Goal: Task Accomplishment & Management: Use online tool/utility

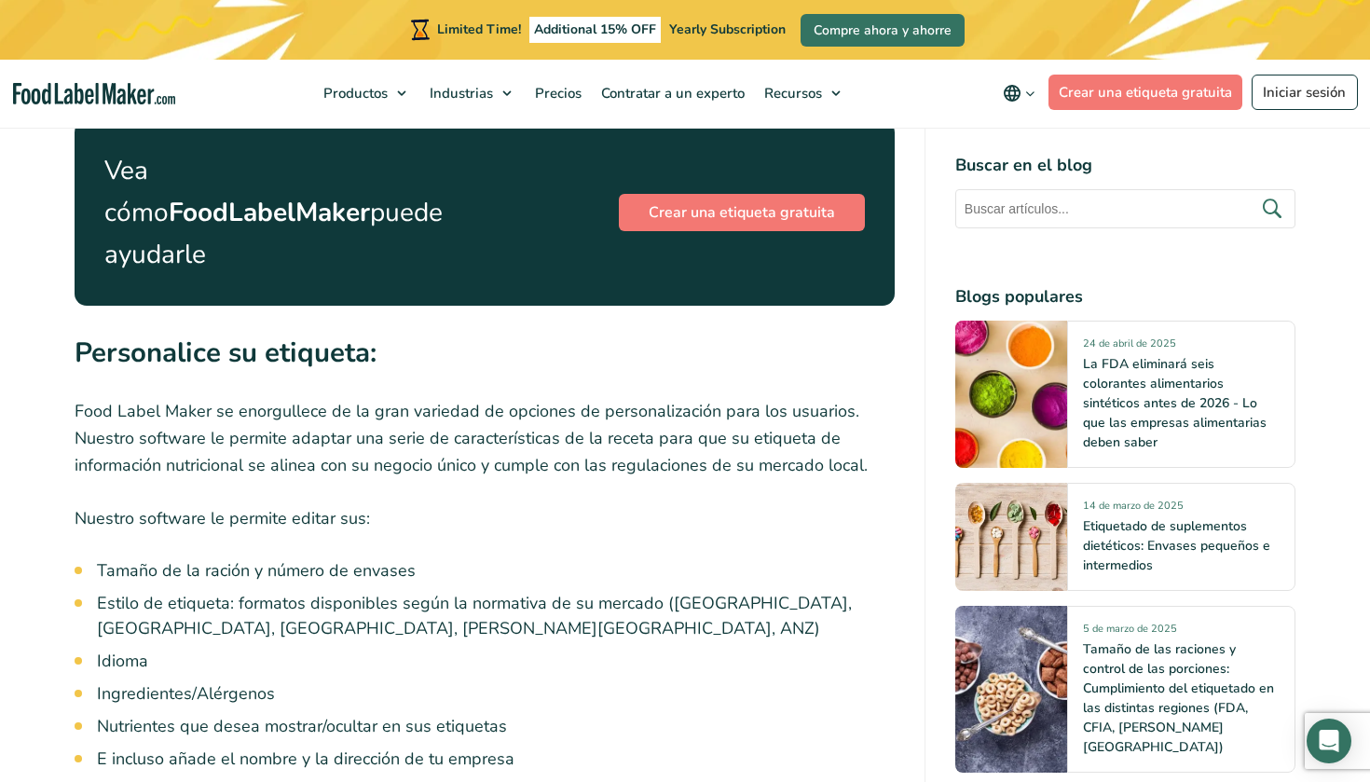
scroll to position [3402, 0]
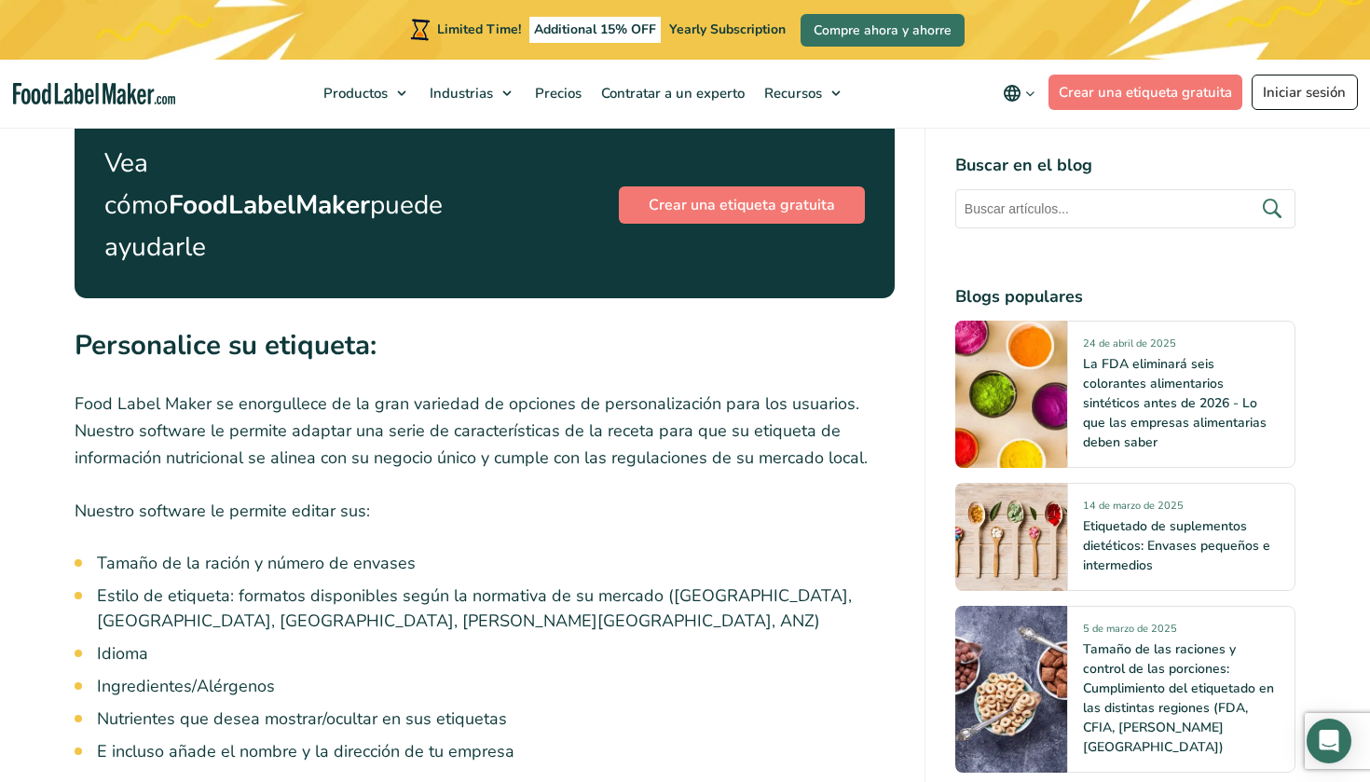
click at [1323, 89] on link "Iniciar sesión" at bounding box center [1305, 92] width 106 height 35
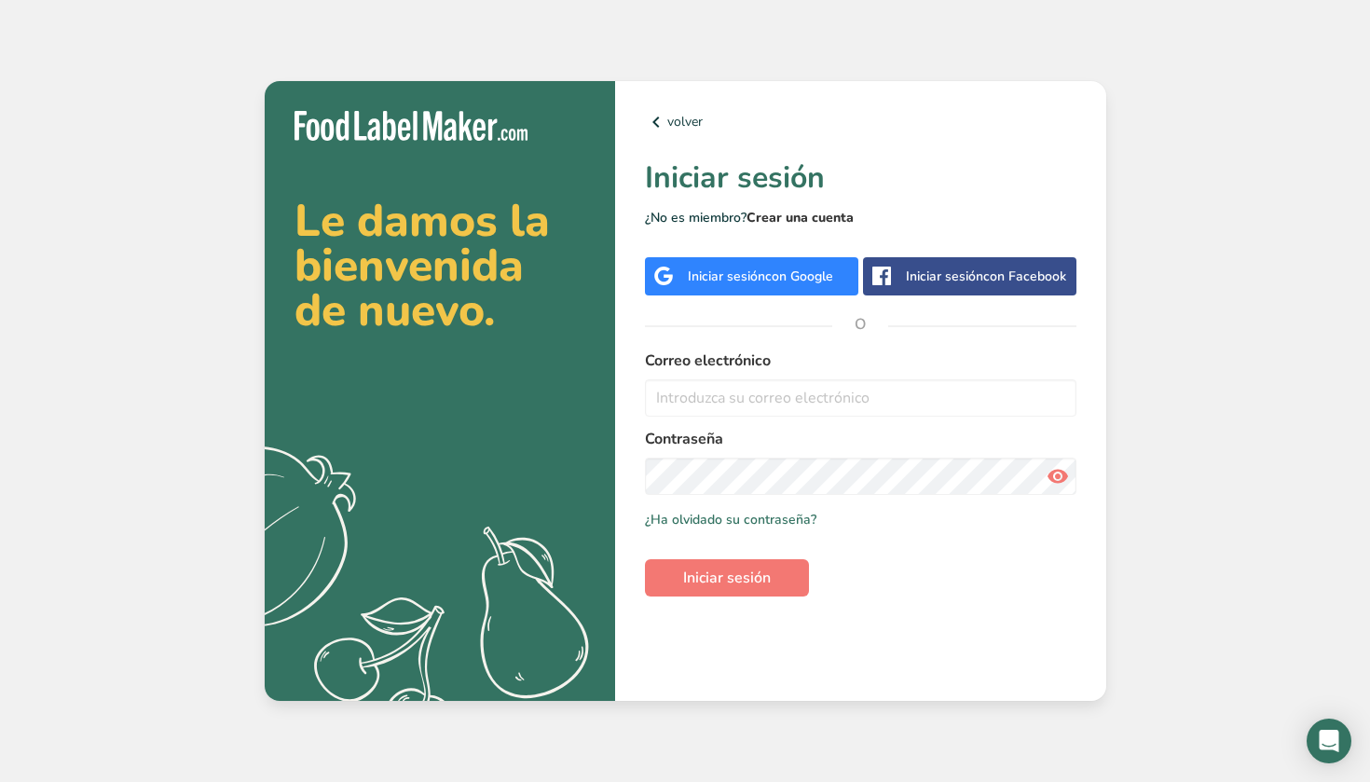
click at [832, 215] on link "Crear una cuenta" at bounding box center [800, 218] width 107 height 18
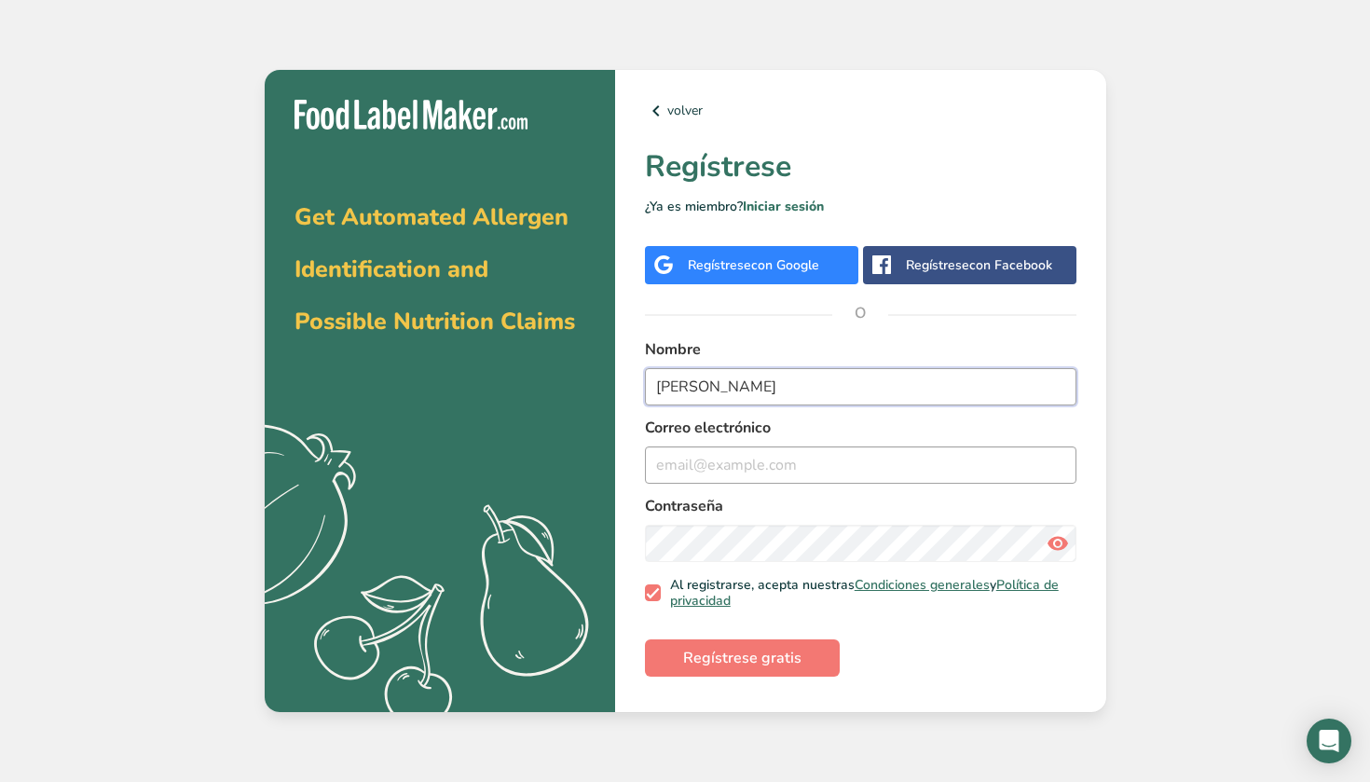
type input "[PERSON_NAME]"
type input "[EMAIL_ADDRESS][DOMAIN_NAME]"
click at [1055, 546] on icon at bounding box center [1058, 544] width 22 height 34
click at [744, 664] on span "Regístrese gratis" at bounding box center [742, 658] width 118 height 22
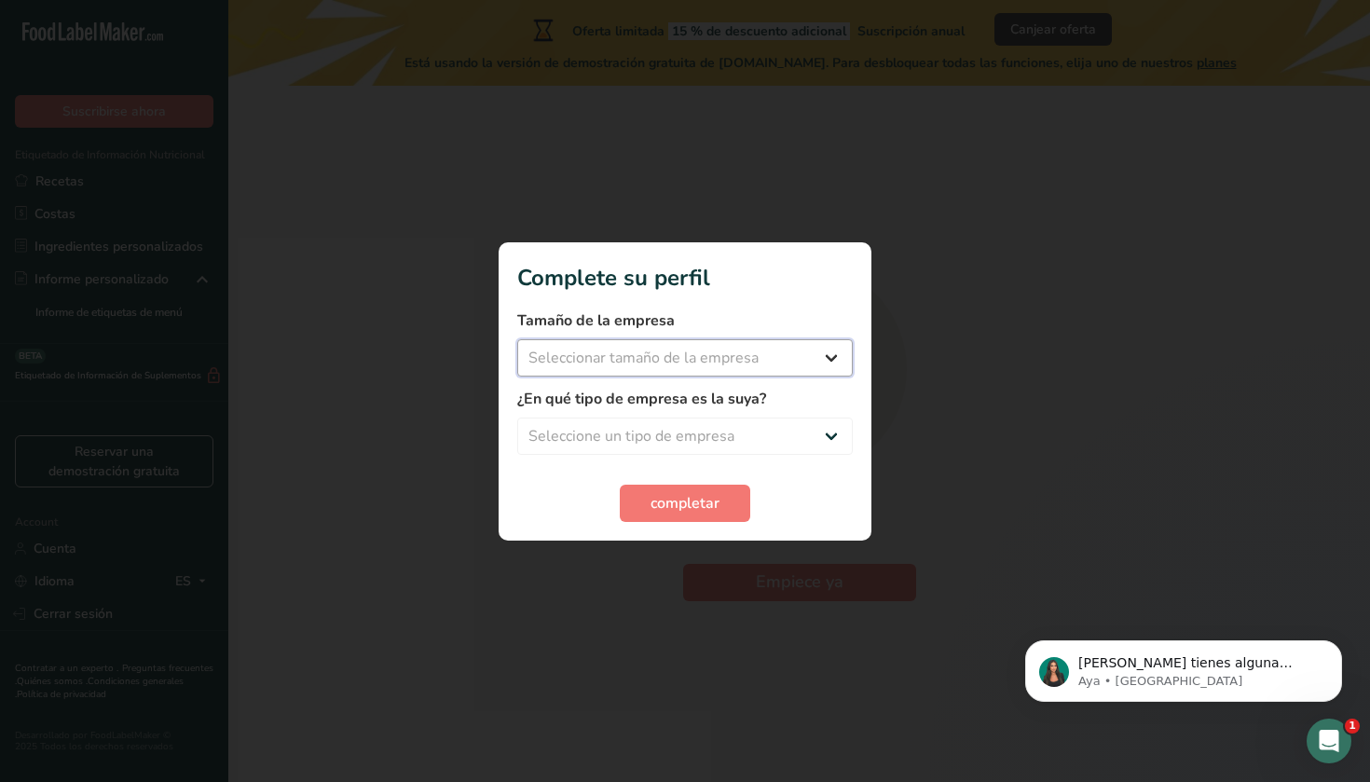
select select "1"
select select "6"
click at [678, 507] on span "completar" at bounding box center [685, 503] width 69 height 22
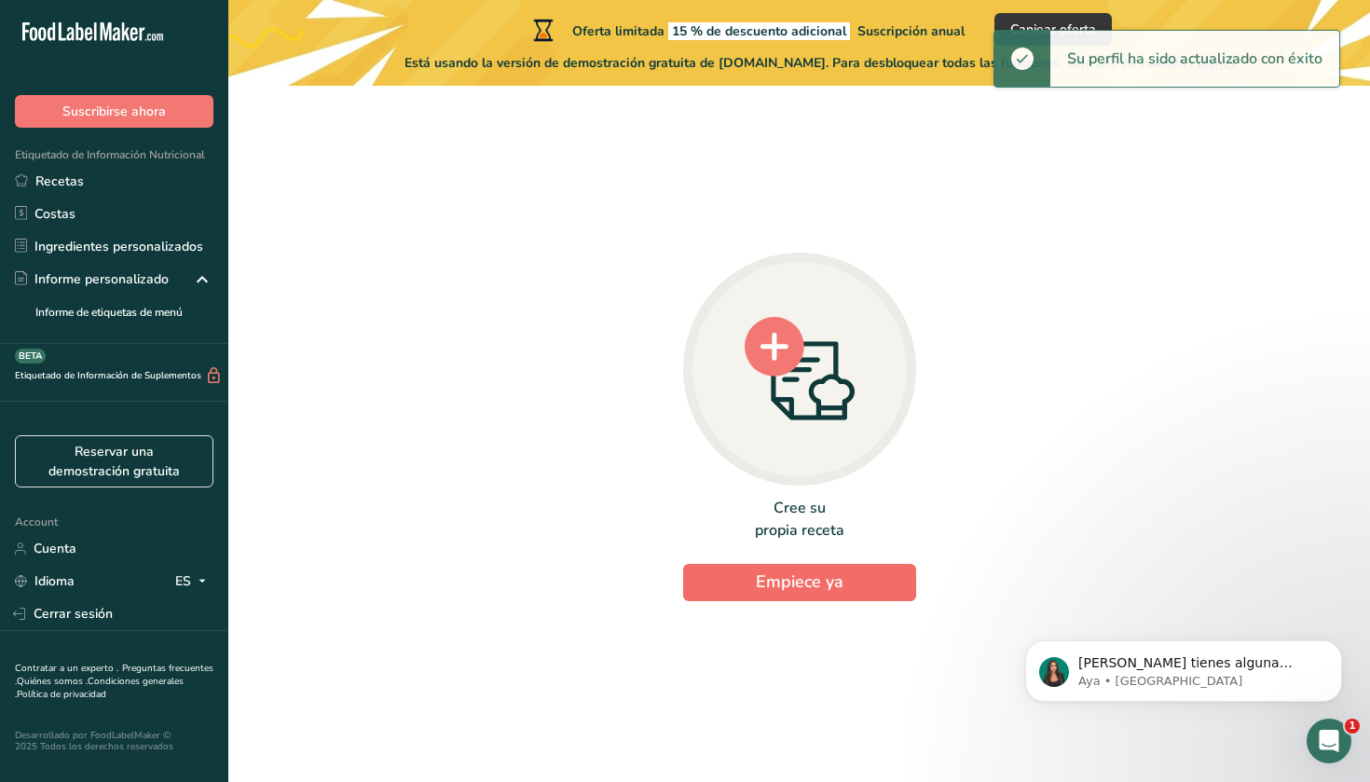
click at [832, 584] on span "Empiece ya" at bounding box center [800, 581] width 88 height 22
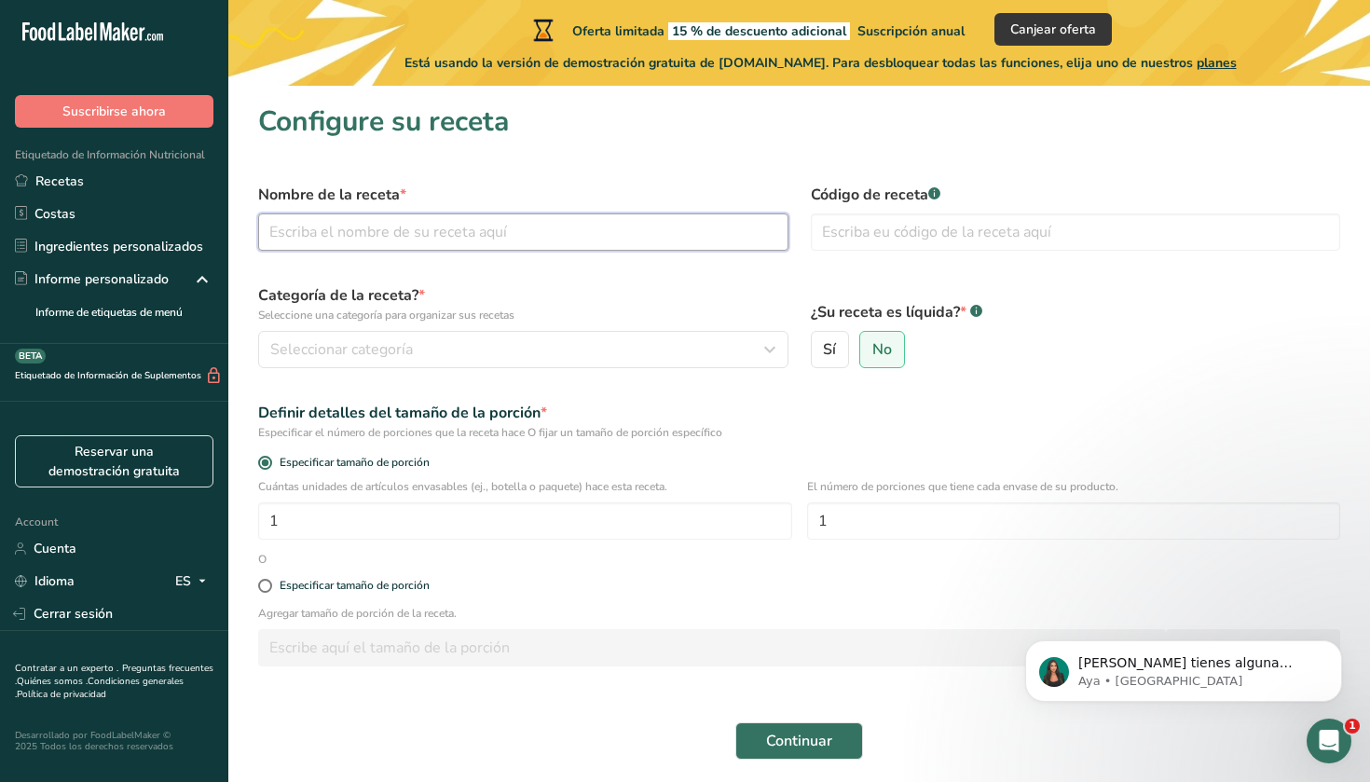
click at [486, 236] on input "text" at bounding box center [523, 231] width 530 height 37
type input "manjar sin azucar"
click at [953, 230] on input "text" at bounding box center [1076, 231] width 530 height 37
click at [929, 188] on label "Código de receta .a-a{fill:#347362;}.b-a{fill:#fff;}" at bounding box center [1076, 195] width 530 height 22
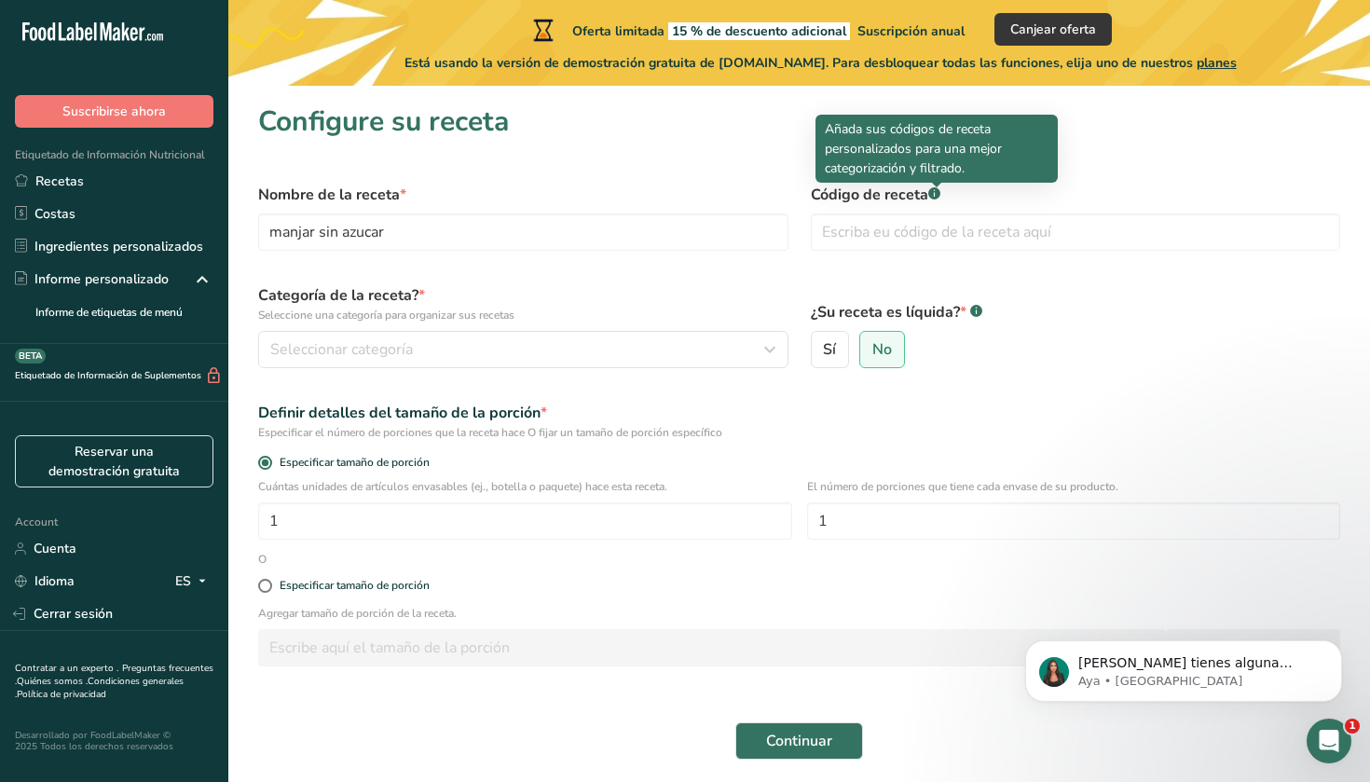
click at [934, 191] on div at bounding box center [936, 187] width 9 height 9
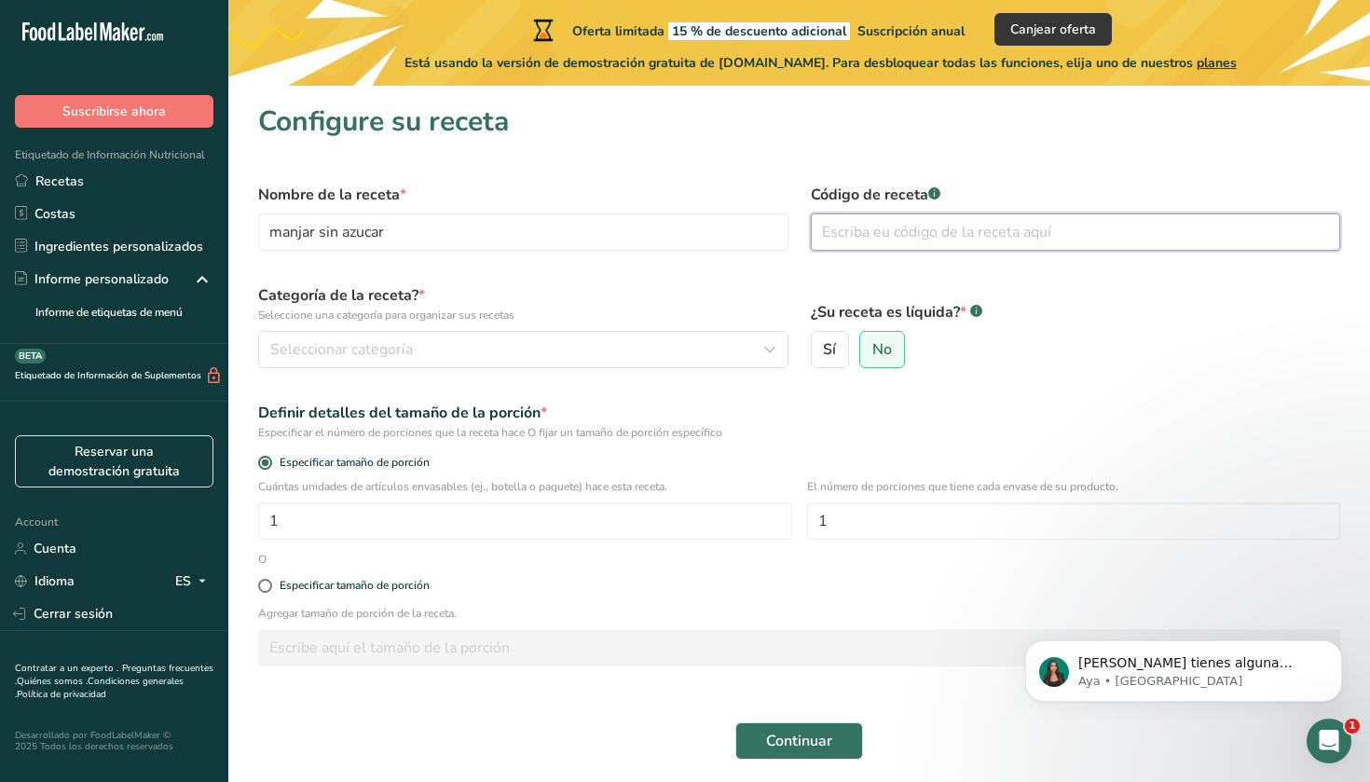
click at [872, 232] on input "text" at bounding box center [1076, 231] width 530 height 37
type input "111222"
click at [659, 355] on div "Seleccionar categoría" at bounding box center [517, 349] width 495 height 22
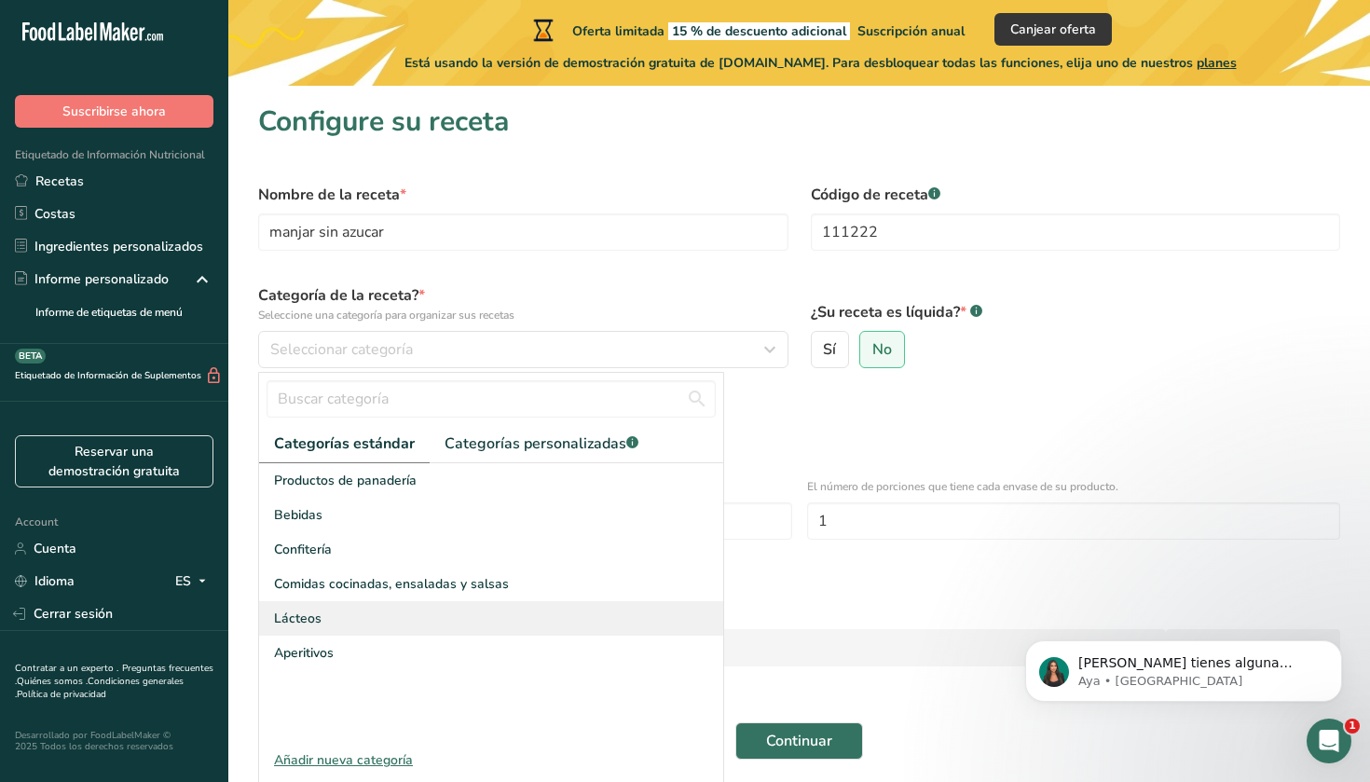
click at [389, 617] on div "Lácteos" at bounding box center [491, 618] width 464 height 34
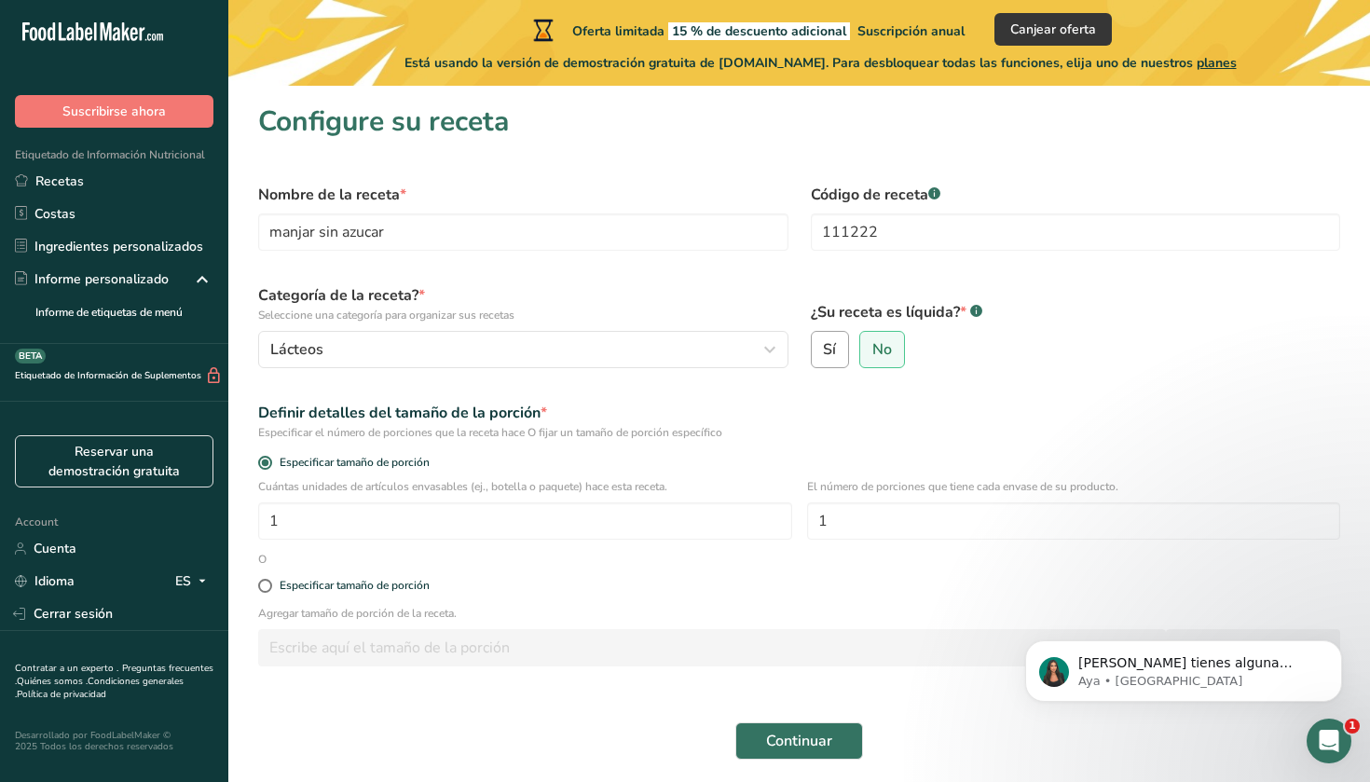
click at [827, 350] on span "Sí" at bounding box center [829, 349] width 13 height 19
click at [824, 350] on input "Sí" at bounding box center [818, 350] width 12 height 12
radio input "true"
select select "22"
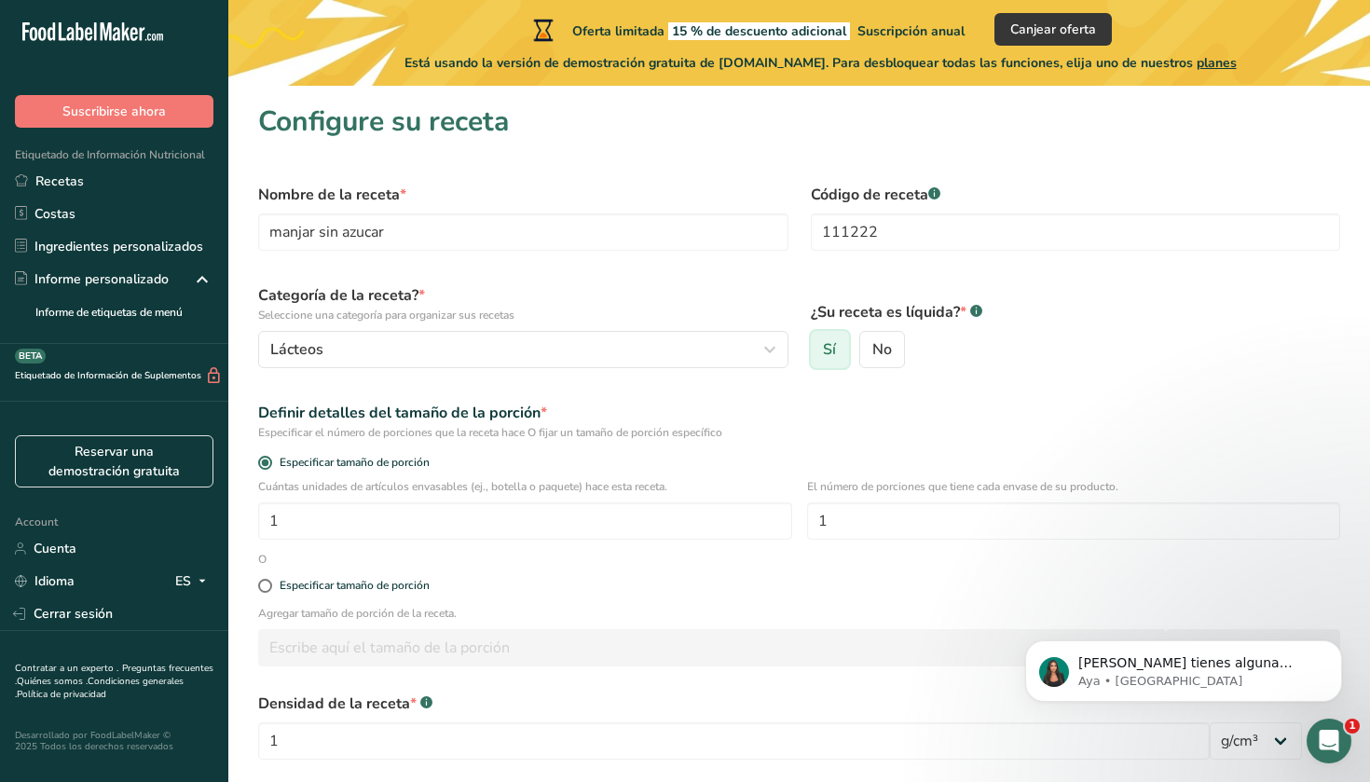
radio input "false"
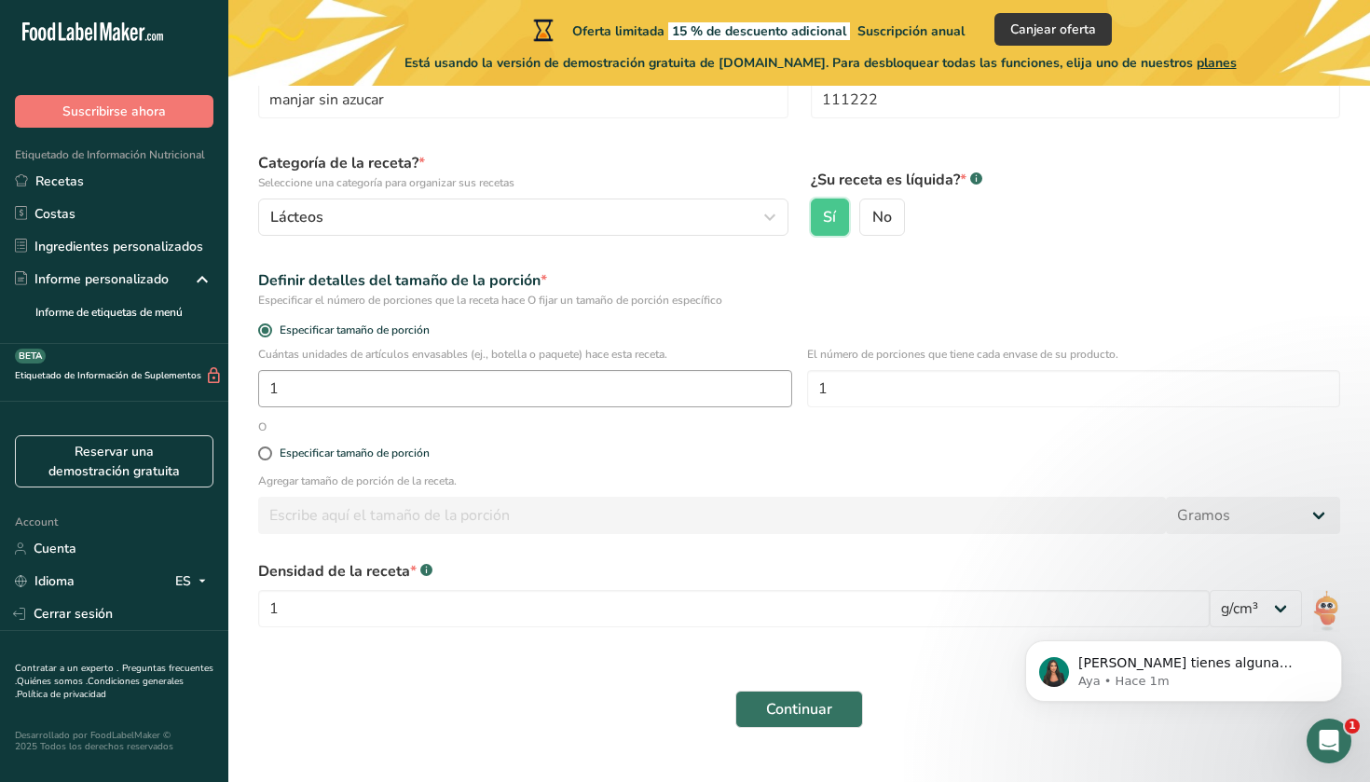
scroll to position [146, 0]
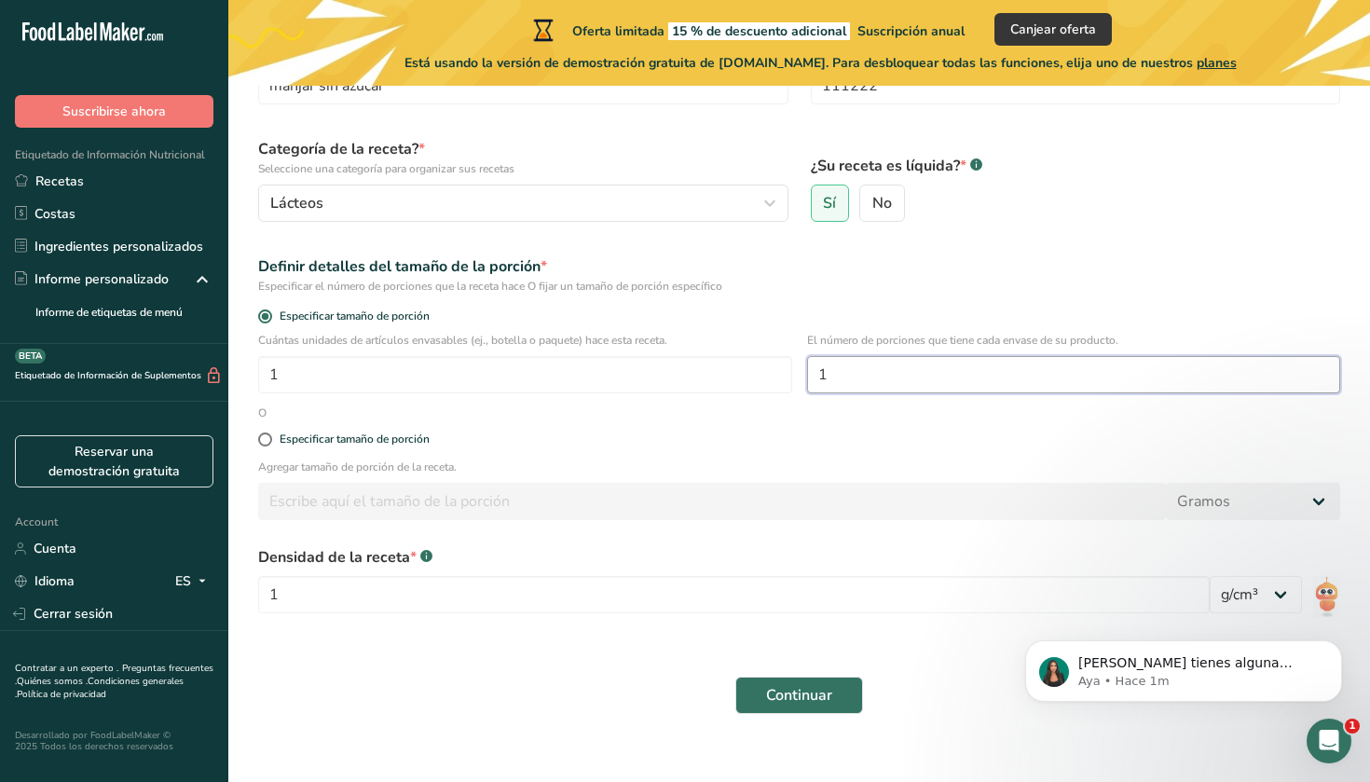
click at [935, 387] on input "1" at bounding box center [1074, 374] width 534 height 37
click at [378, 440] on div "Especificar tamaño de porción" at bounding box center [355, 440] width 150 height 14
click at [270, 440] on input "Especificar tamaño de porción" at bounding box center [264, 439] width 12 height 12
radio input "true"
radio input "false"
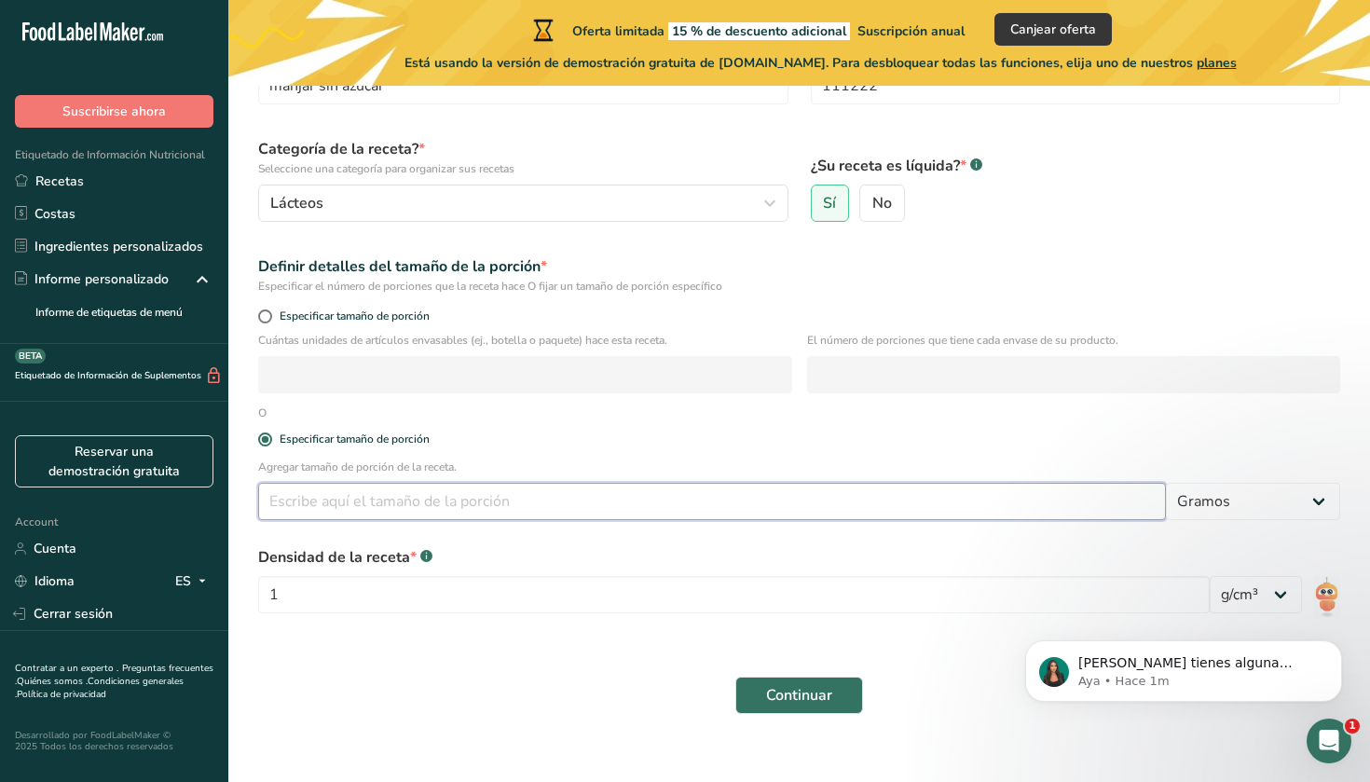
click at [364, 510] on input "number" at bounding box center [712, 501] width 908 height 37
type input "30"
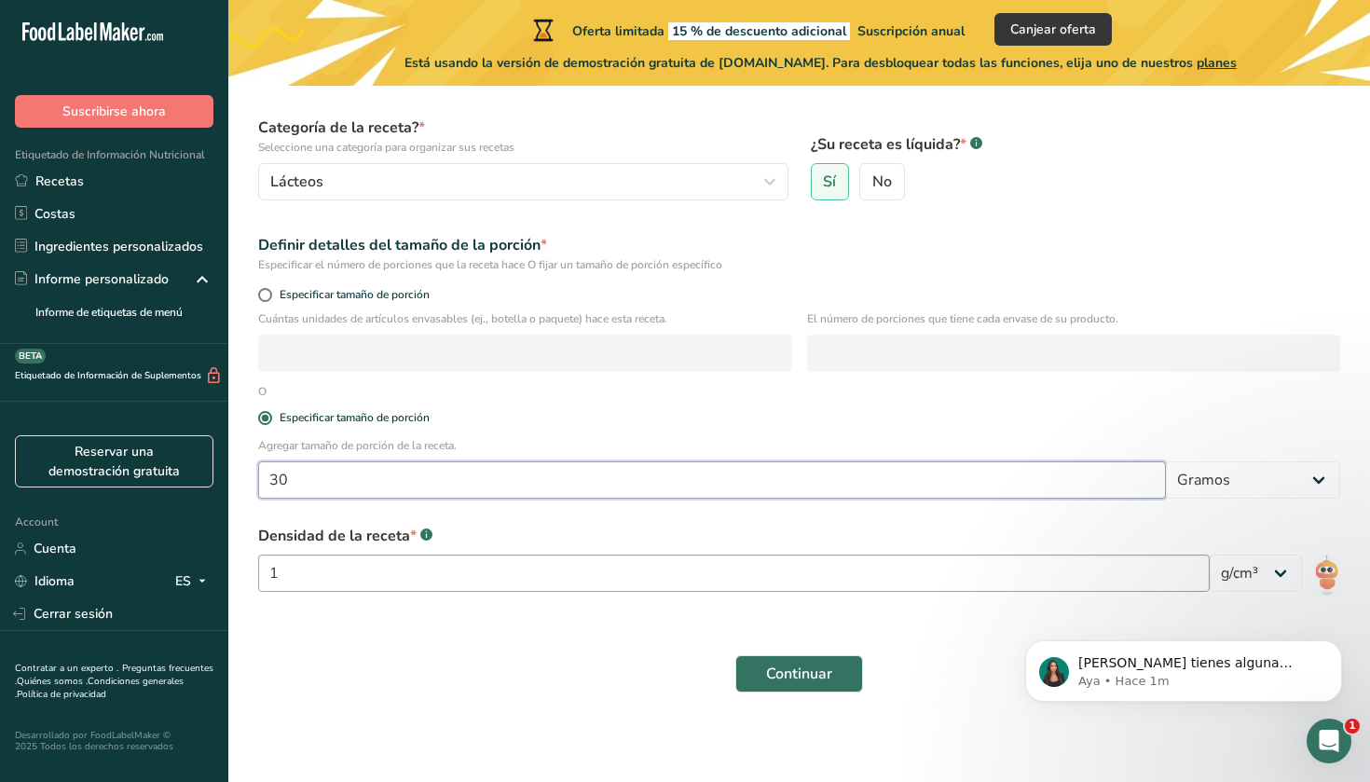
scroll to position [168, 0]
type input "30"
click at [580, 559] on input "1" at bounding box center [734, 573] width 952 height 37
click at [946, 593] on div "Densidad de la receta * .a-a{fill:#347362;}.b-a{fill:#fff;} 1" at bounding box center [734, 564] width 952 height 78
click at [912, 611] on div "Densidad de la receta * .a-a{fill:#347362;}.b-a{fill:#fff;} 1 lb/pie³ g/cm³" at bounding box center [799, 564] width 1105 height 101
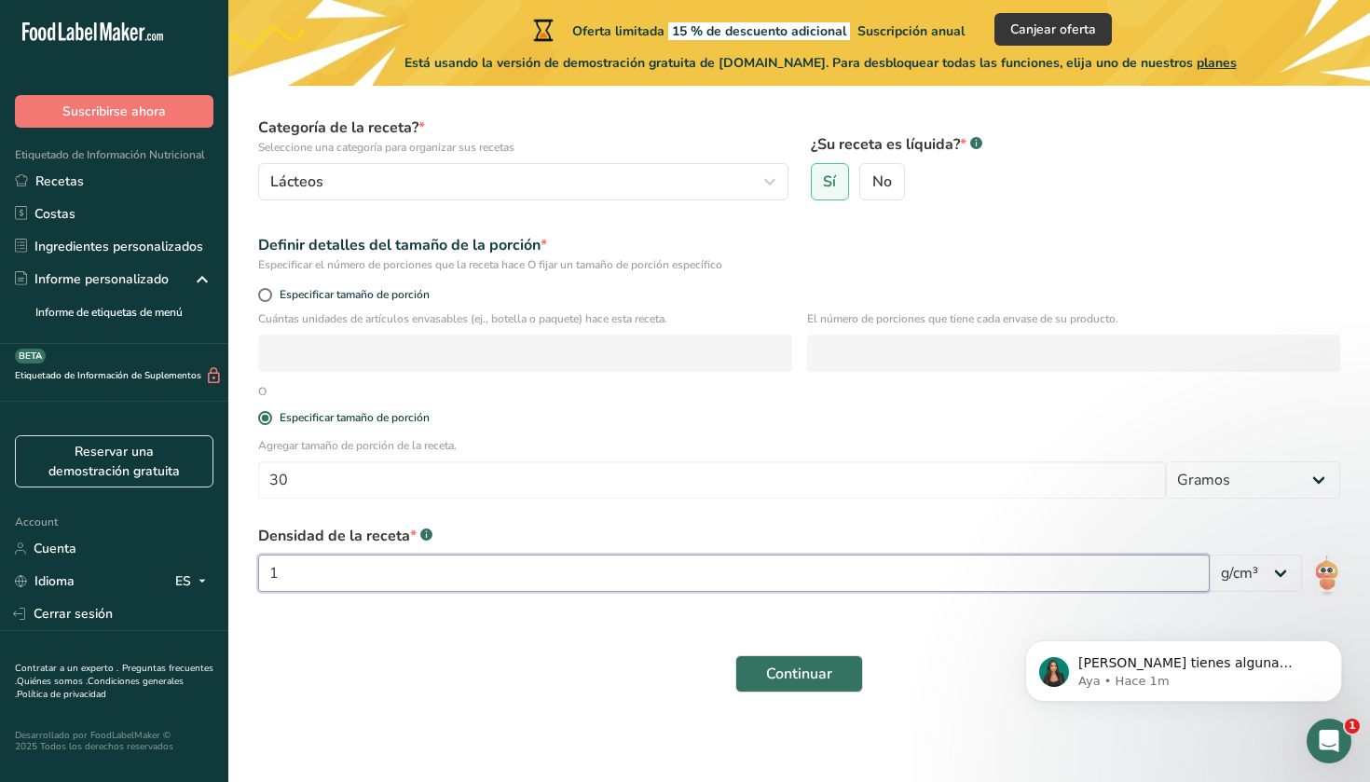
click at [911, 565] on input "1" at bounding box center [734, 573] width 952 height 37
type input "250"
click at [799, 674] on button "Continuar" at bounding box center [799, 673] width 128 height 37
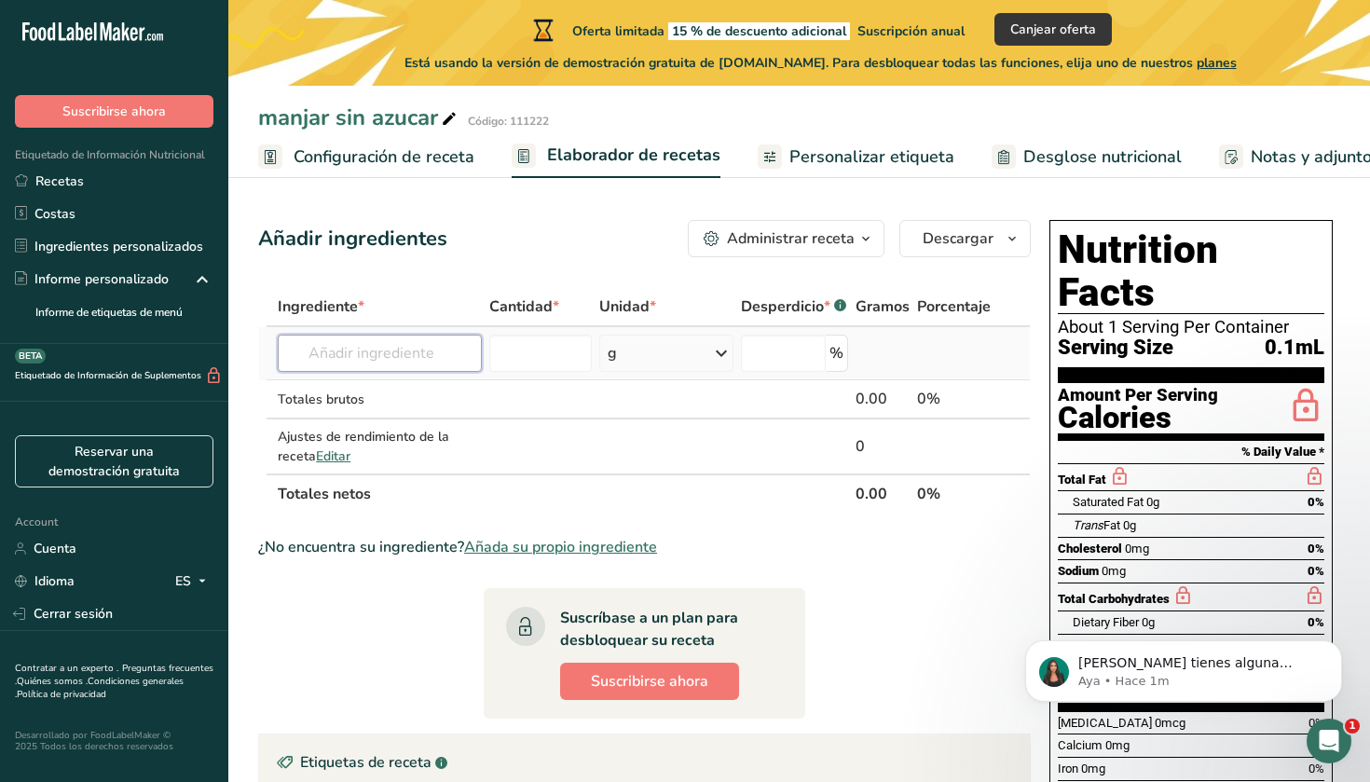
click at [395, 358] on input "text" at bounding box center [380, 353] width 204 height 37
type input "leche entera sin lactosa"
click at [409, 420] on div "Añada su propio ingrediente" at bounding box center [380, 422] width 174 height 20
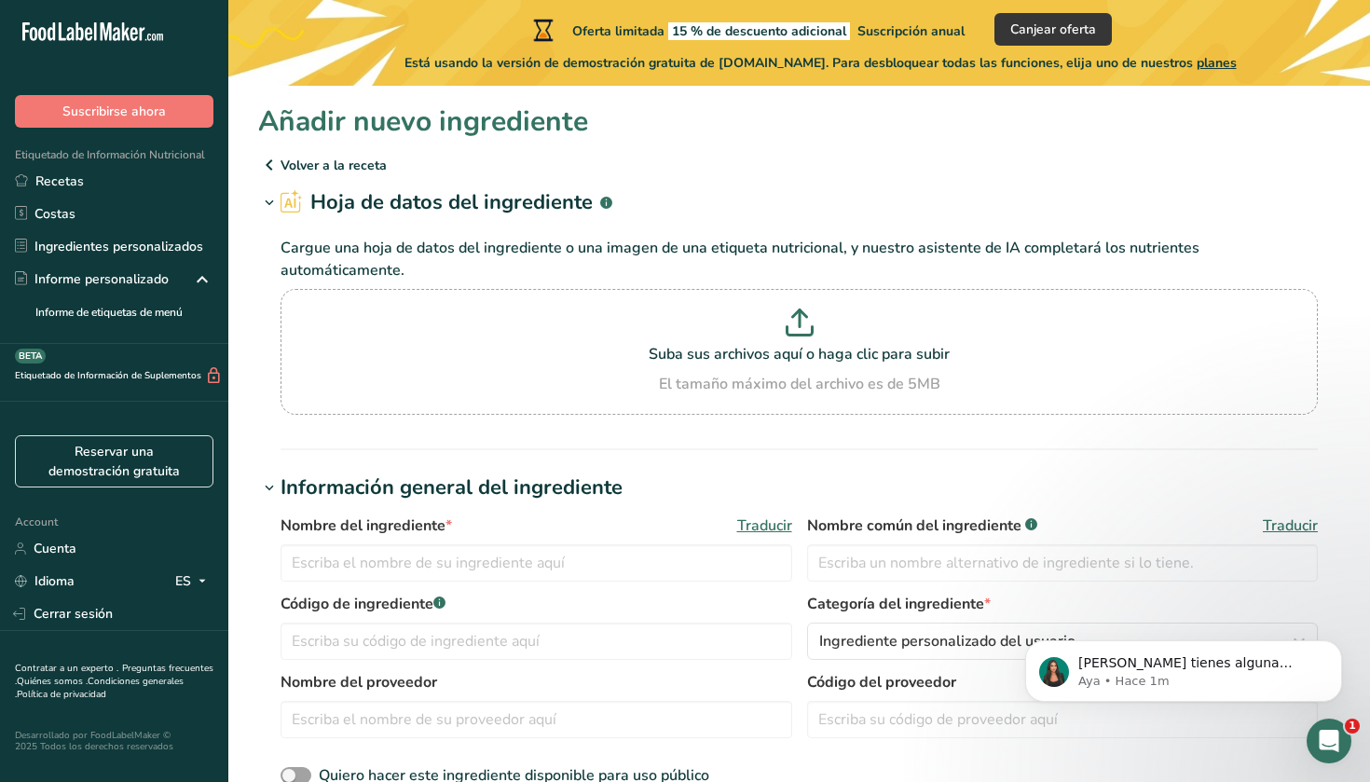
click at [266, 166] on icon at bounding box center [269, 165] width 22 height 34
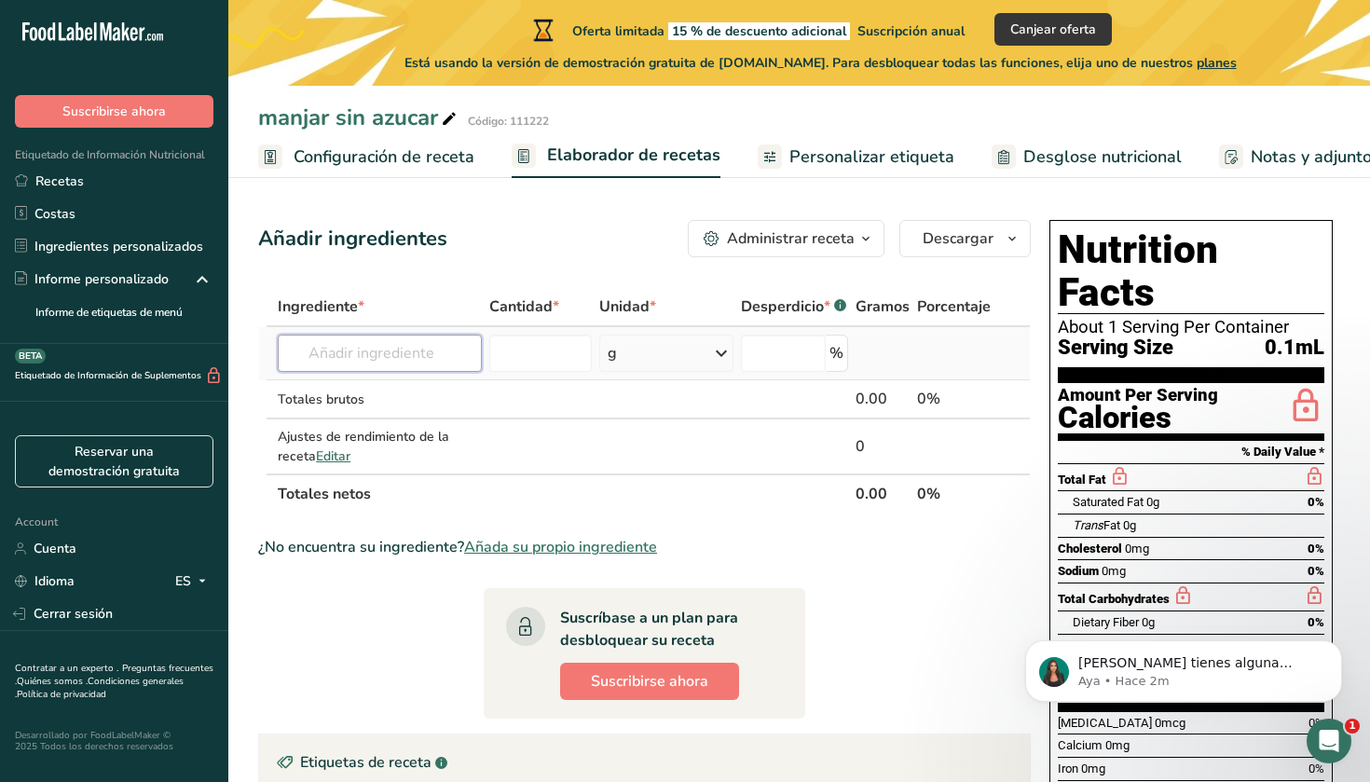
click at [403, 353] on input "text" at bounding box center [380, 353] width 204 height 37
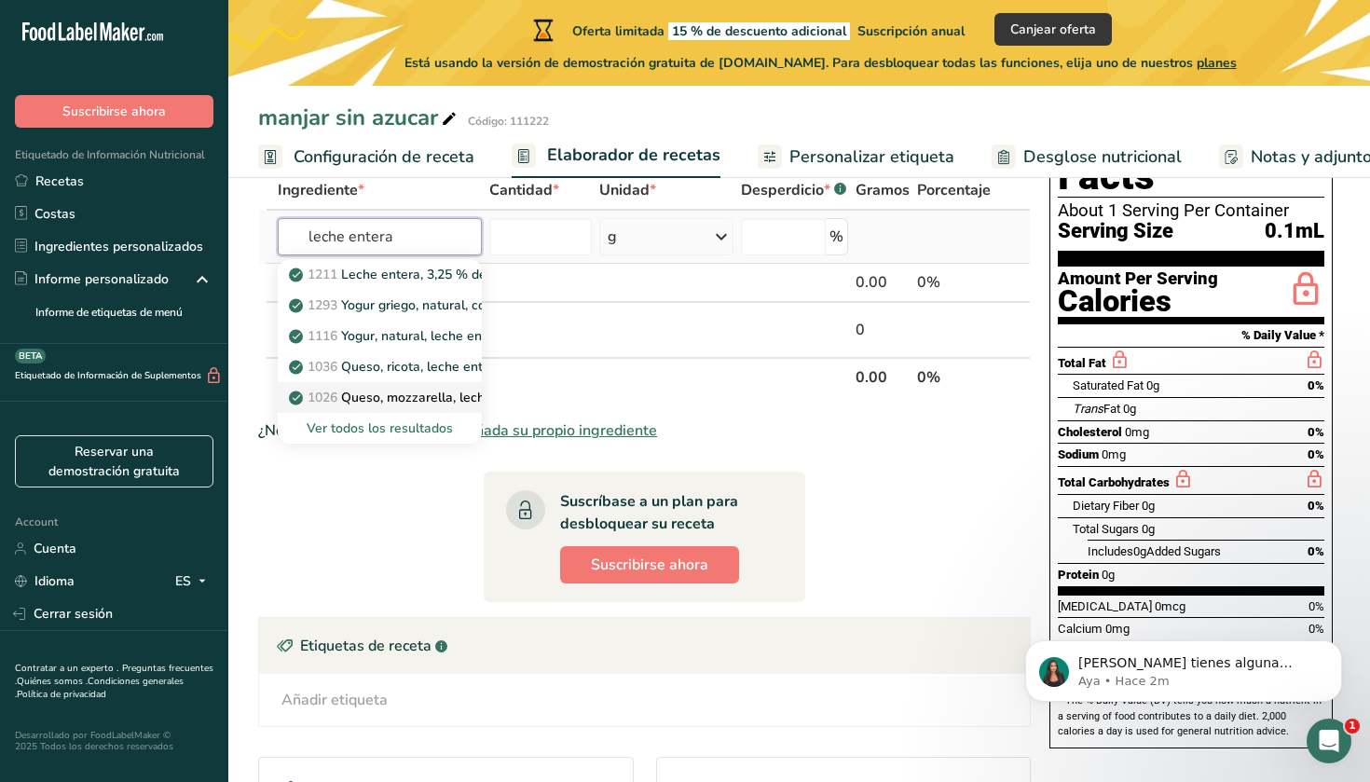
scroll to position [125, 0]
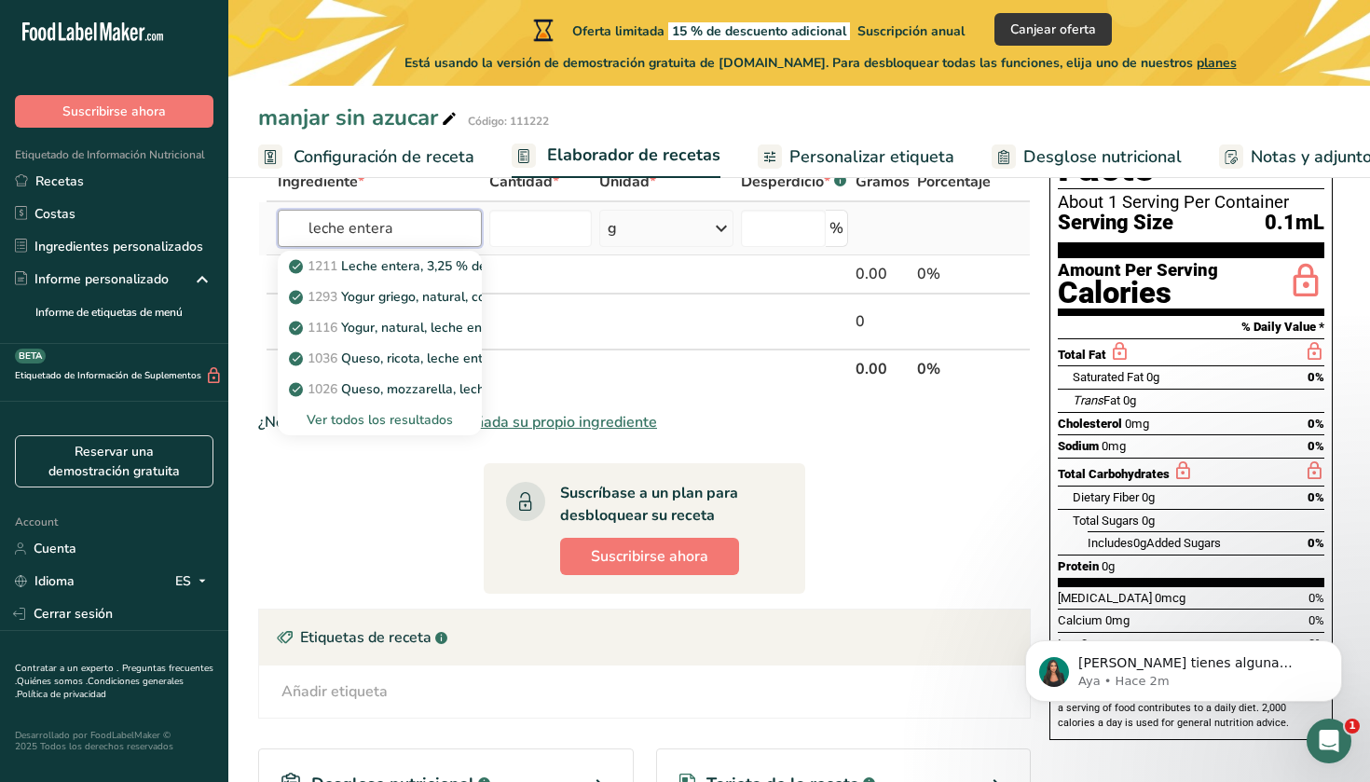
type input "leche entera"
click at [407, 419] on div "Ver todos los resultados" at bounding box center [380, 420] width 174 height 20
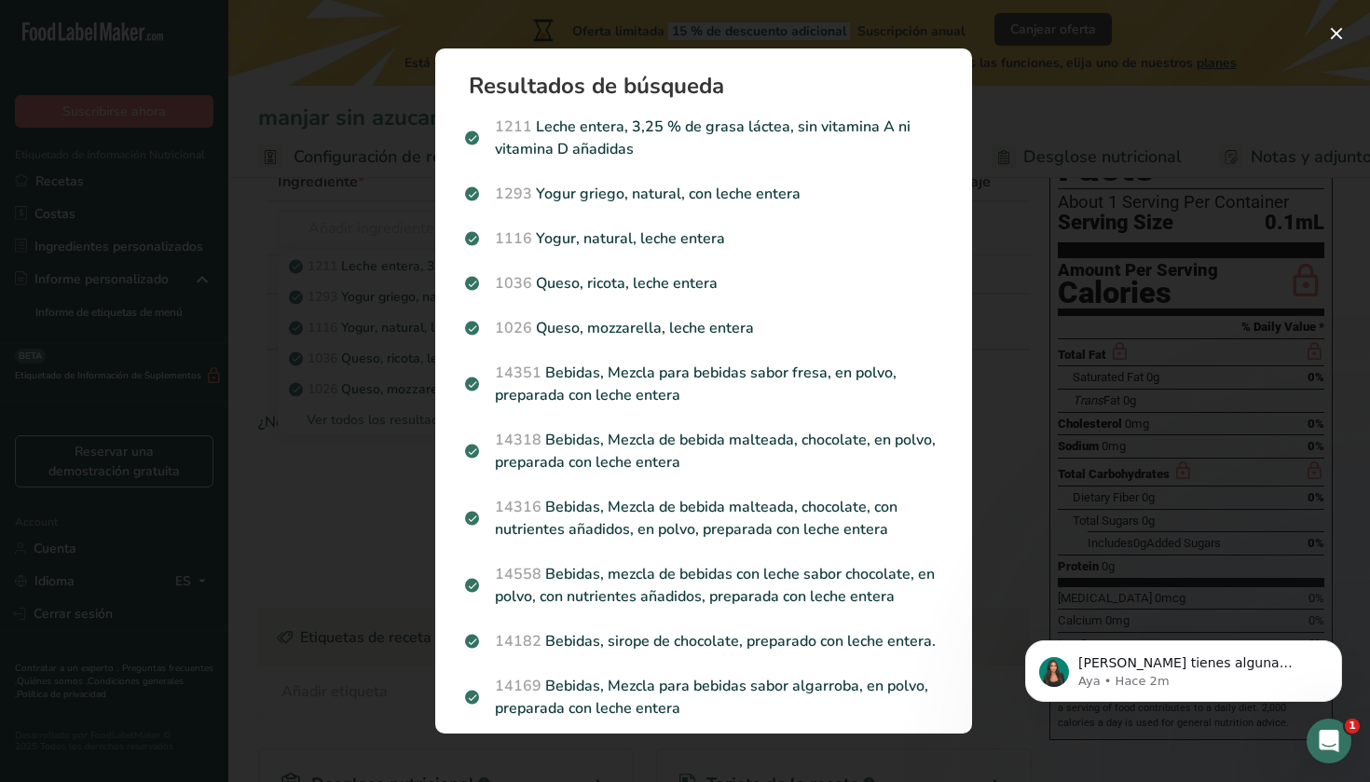
scroll to position [0, 0]
click at [1334, 29] on button "Search results modal" at bounding box center [1337, 34] width 30 height 30
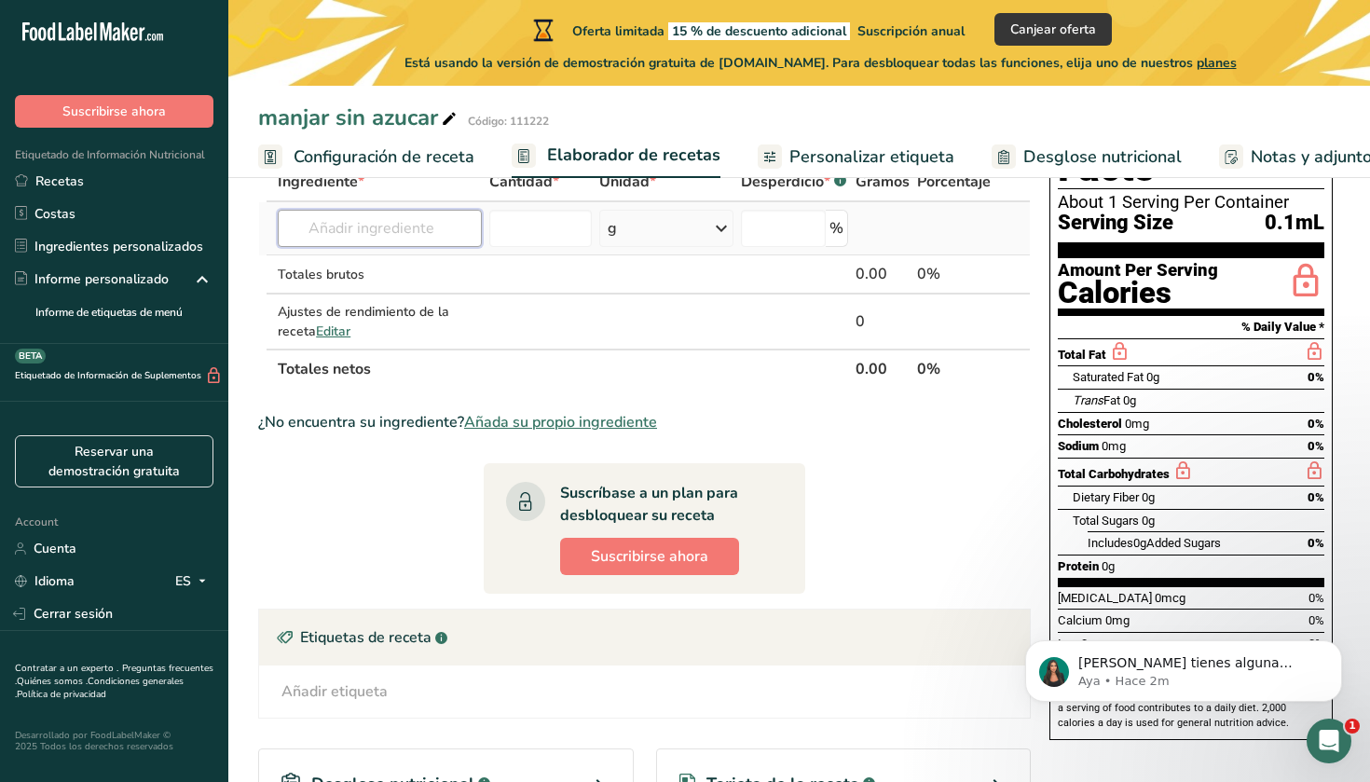
click at [430, 227] on input "text" at bounding box center [380, 228] width 204 height 37
type input "leche entera sin lactosa"
click at [405, 294] on div "Añada su propio ingrediente" at bounding box center [380, 297] width 174 height 20
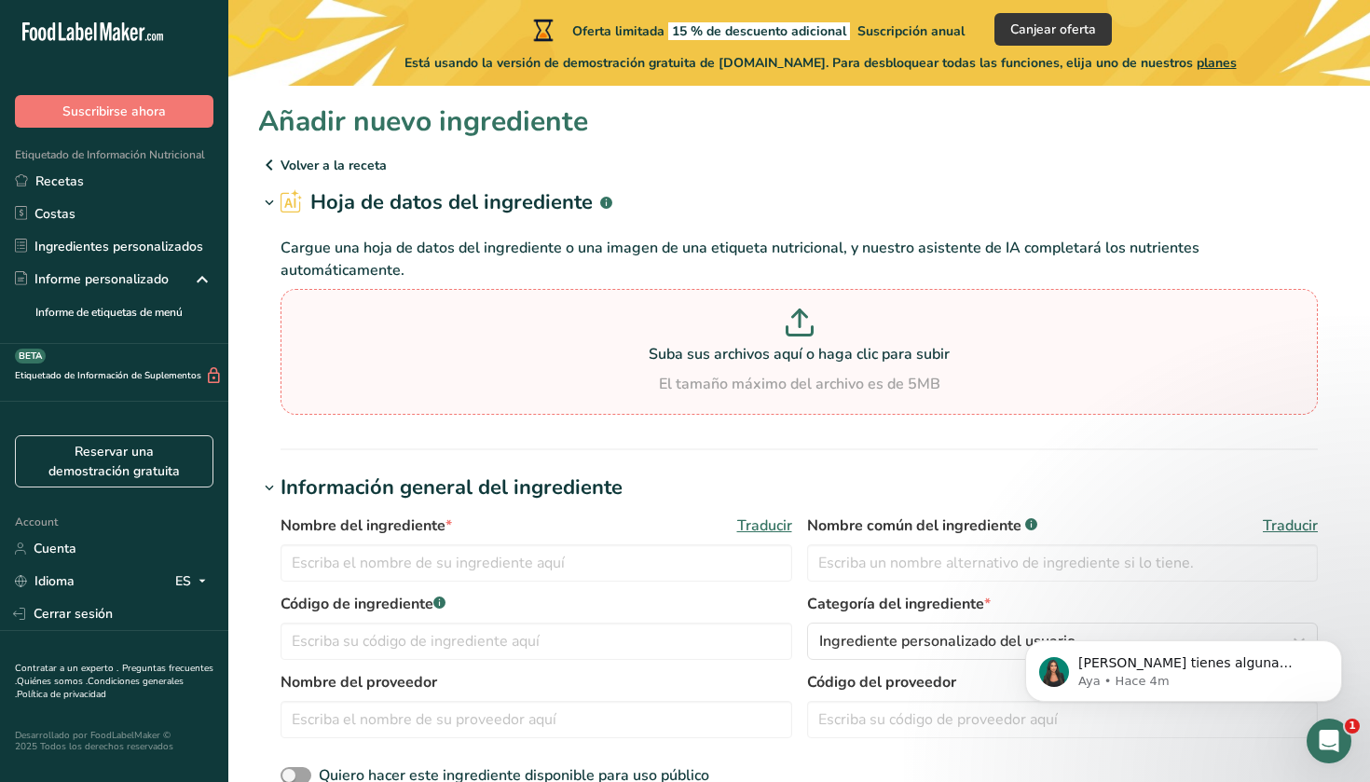
click at [763, 297] on section "Suba sus archivos aquí o haga clic para subir El tamaño máximo del archivo es d…" at bounding box center [799, 352] width 1028 height 117
click at [763, 297] on input "Suba sus archivos aquí o haga clic para subir El tamaño máximo del archivo es d…" at bounding box center [800, 352] width 1038 height 126
type input "C:\fakepath\Captura de pantalla 2025-08-11 a la(s) 5.16.51 p.m..png"
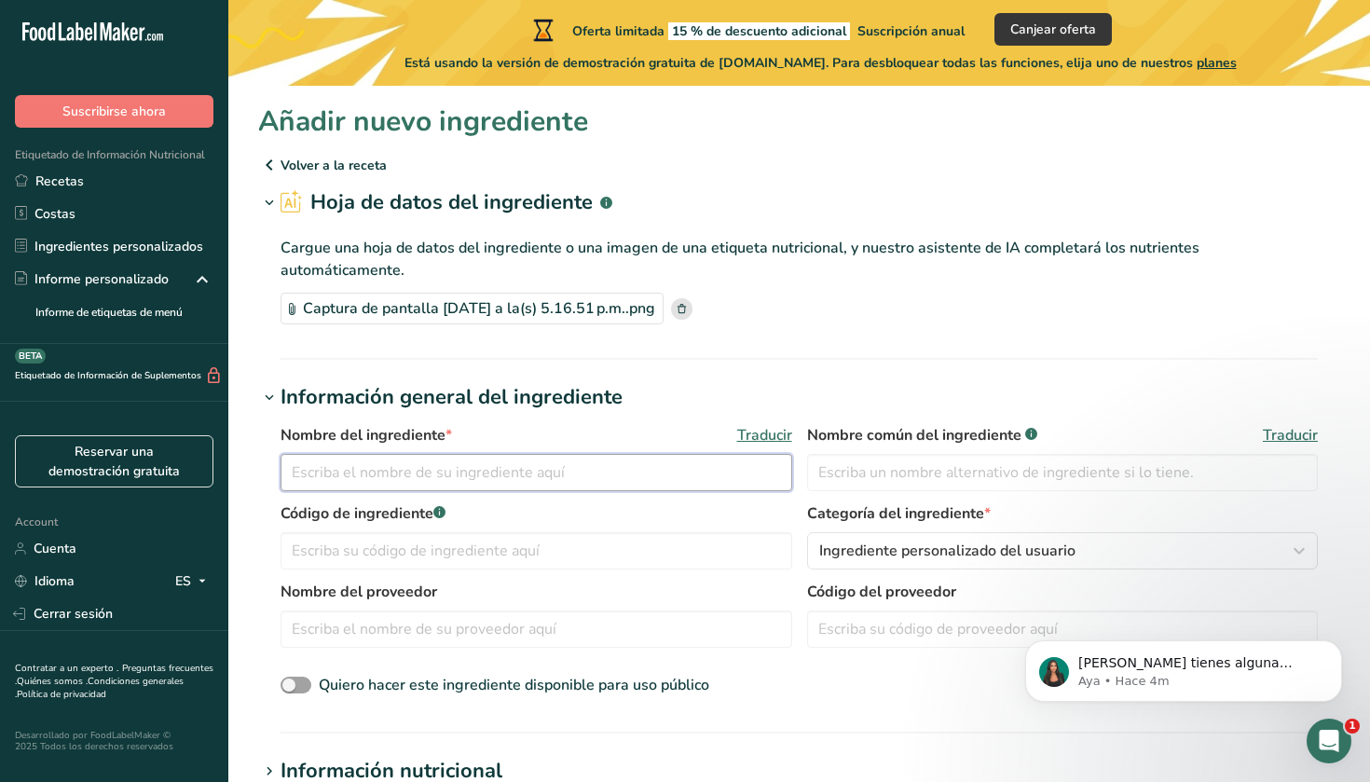
click at [552, 460] on input "text" at bounding box center [537, 472] width 512 height 37
type input "leche entera sin lactosa"
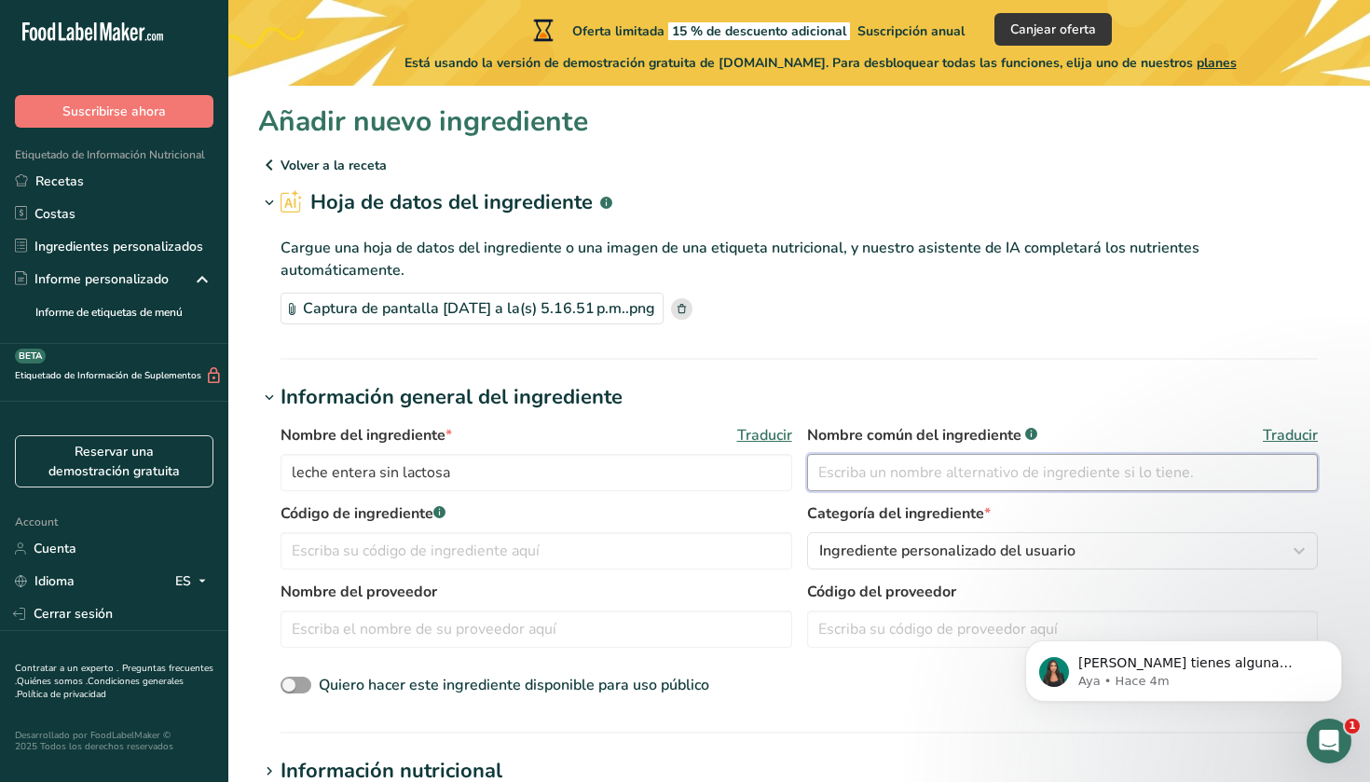
click at [832, 471] on input "text" at bounding box center [1063, 472] width 512 height 37
type input "leche entera sin lactosa"
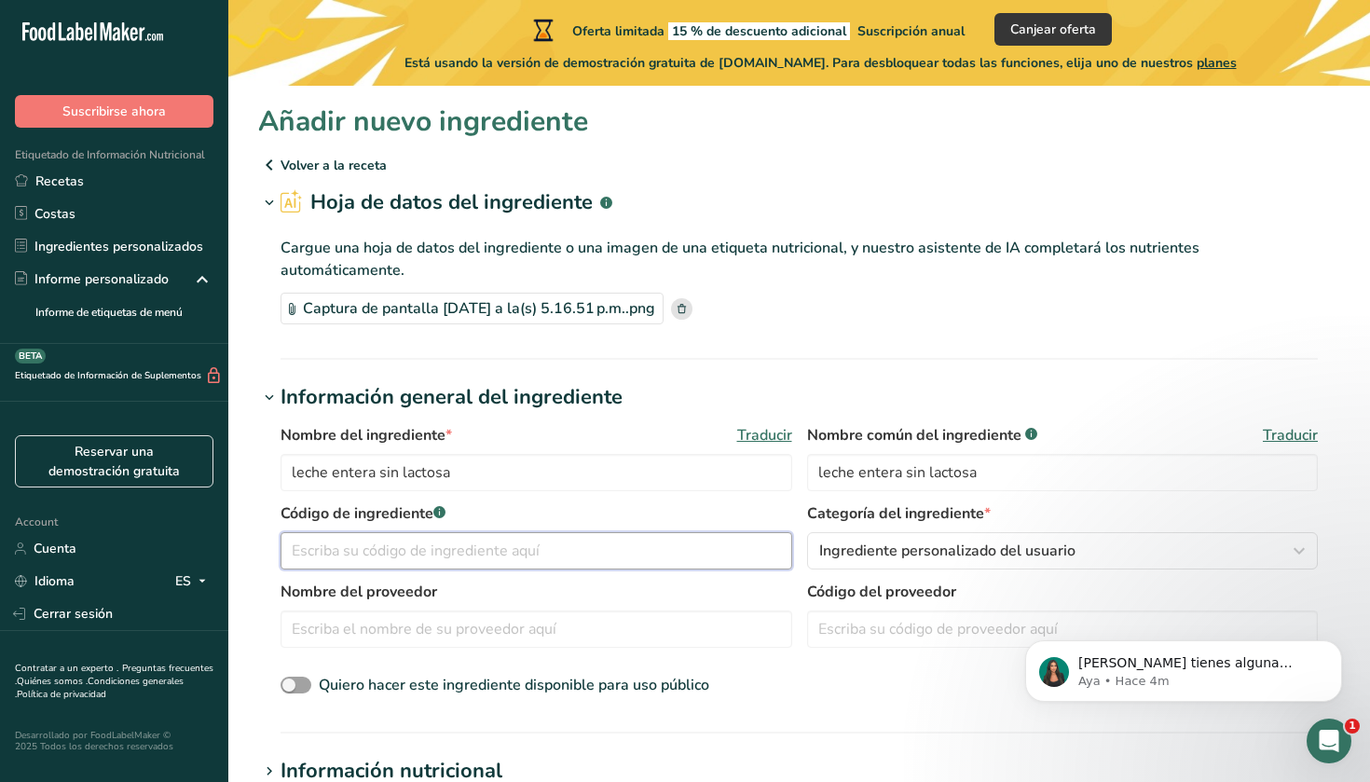
click at [695, 564] on input "text" at bounding box center [537, 550] width 512 height 37
type input "11555"
click at [943, 546] on span "Ingrediente personalizado del usuario" at bounding box center [947, 551] width 256 height 22
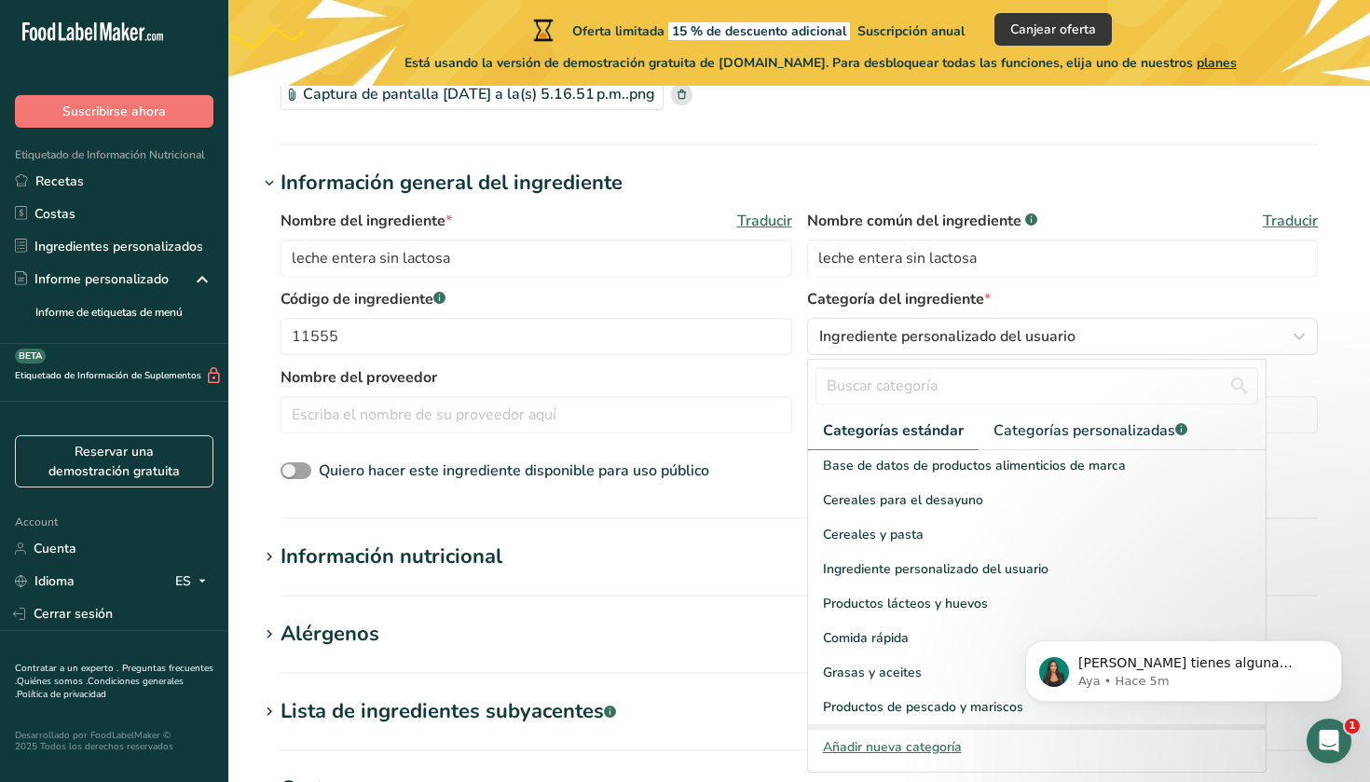
scroll to position [172, 0]
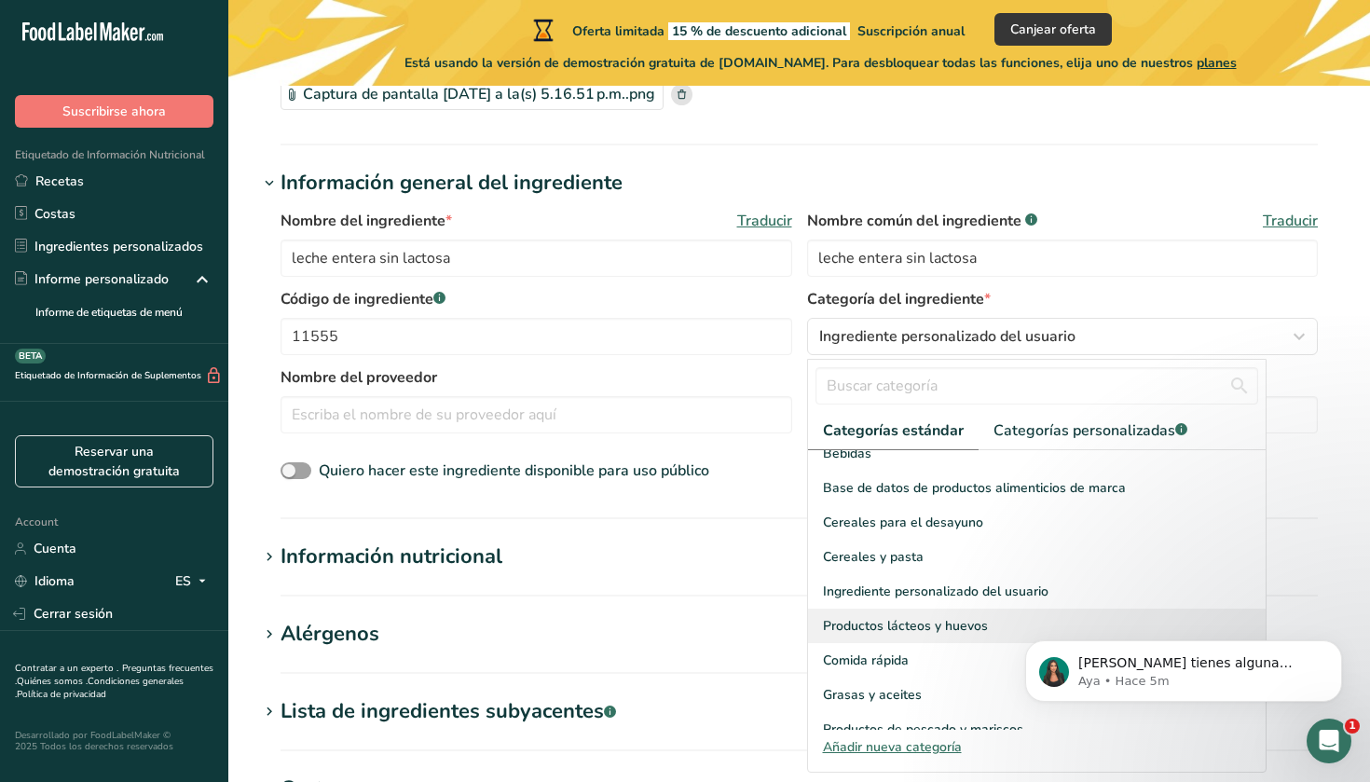
click at [916, 616] on span "Productos lácteos y huevos" at bounding box center [905, 626] width 165 height 20
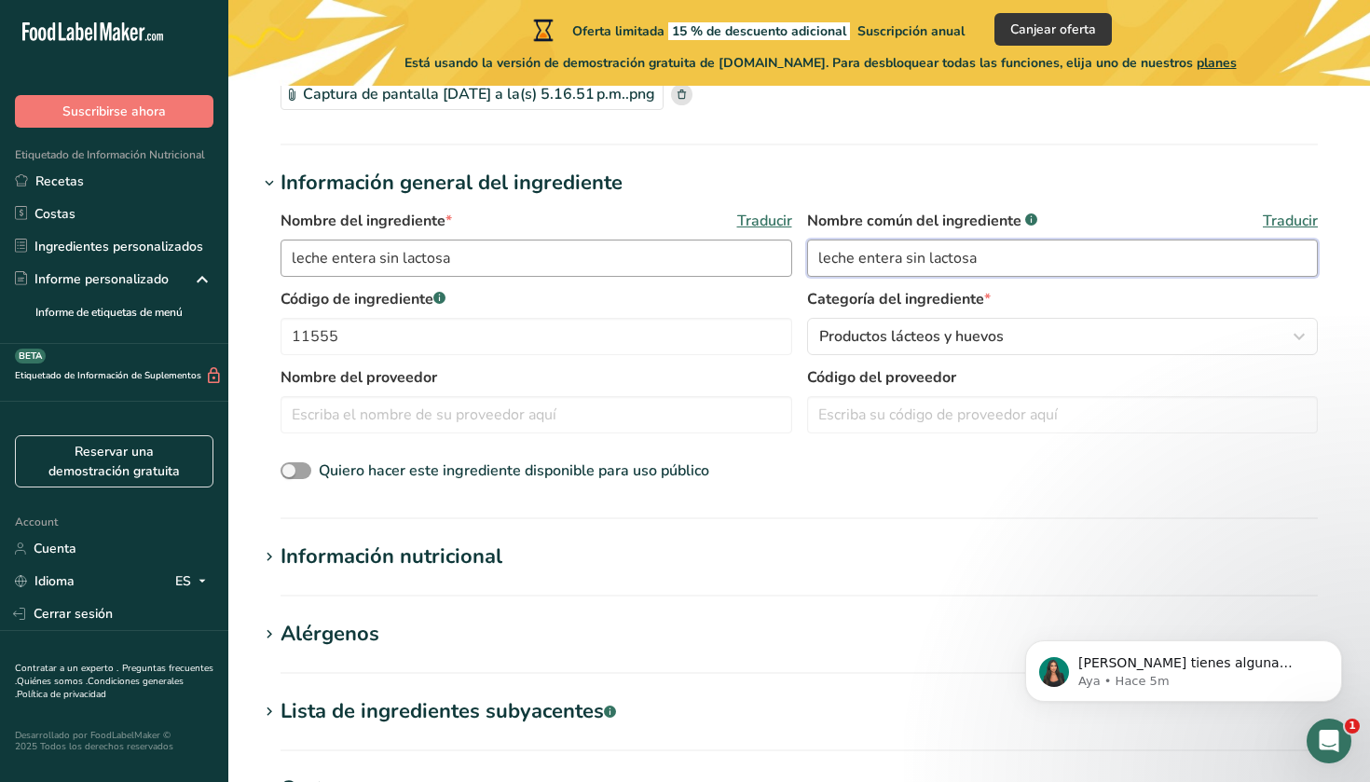
drag, startPoint x: 993, startPoint y: 257, endPoint x: 604, endPoint y: 241, distance: 389.1
click at [604, 241] on div "Nombre del ingrediente * Traducir leche entera sin lactosa Nombre común del ing…" at bounding box center [800, 249] width 1038 height 78
drag, startPoint x: 342, startPoint y: 339, endPoint x: 203, endPoint y: 331, distance: 139.1
click at [203, 331] on div ".a-20{fill:#fff;} Suscribirse ahora Etiquetado de Información Nutricional Recet…" at bounding box center [685, 536] width 1370 height 1501
drag, startPoint x: 990, startPoint y: 259, endPoint x: 515, endPoint y: 211, distance: 477.9
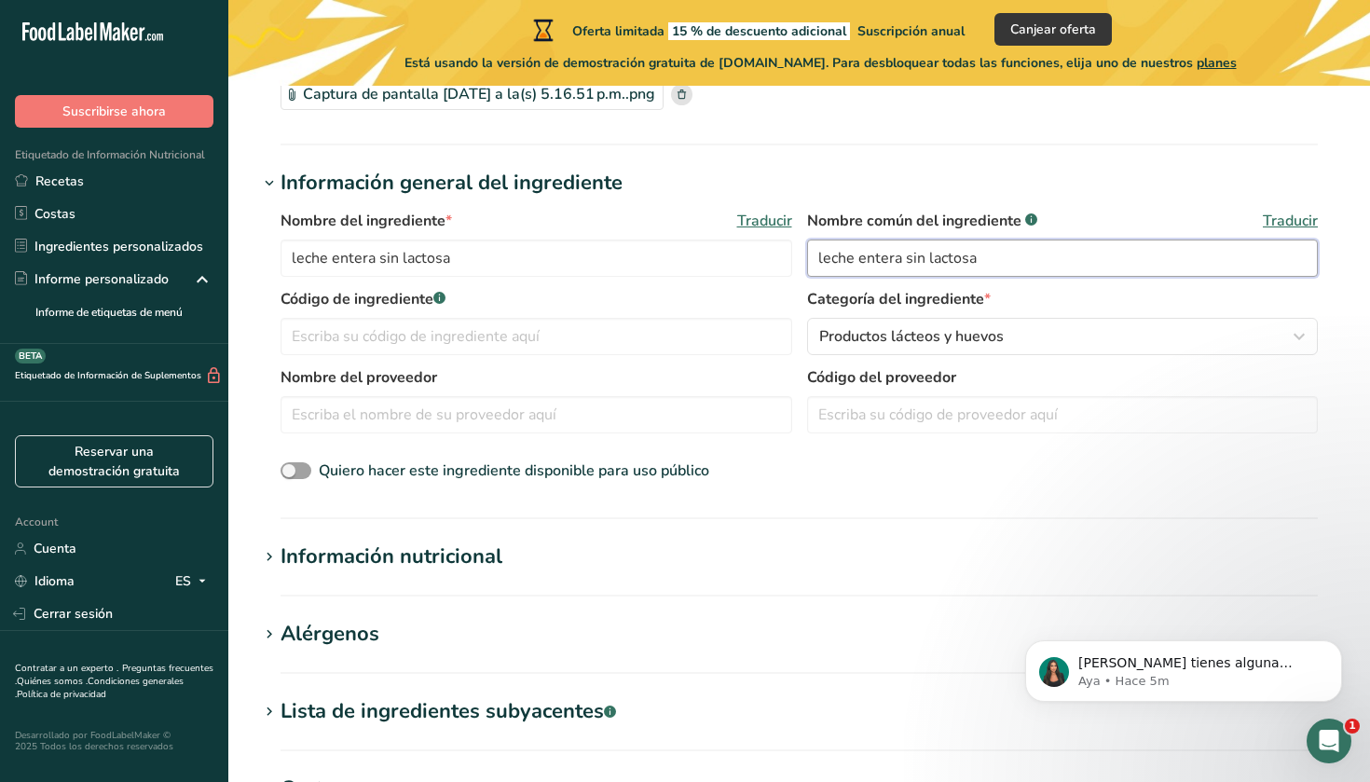
click at [515, 211] on div "Nombre del ingrediente * Traducir leche entera sin lactosa Nombre común del ing…" at bounding box center [800, 249] width 1038 height 78
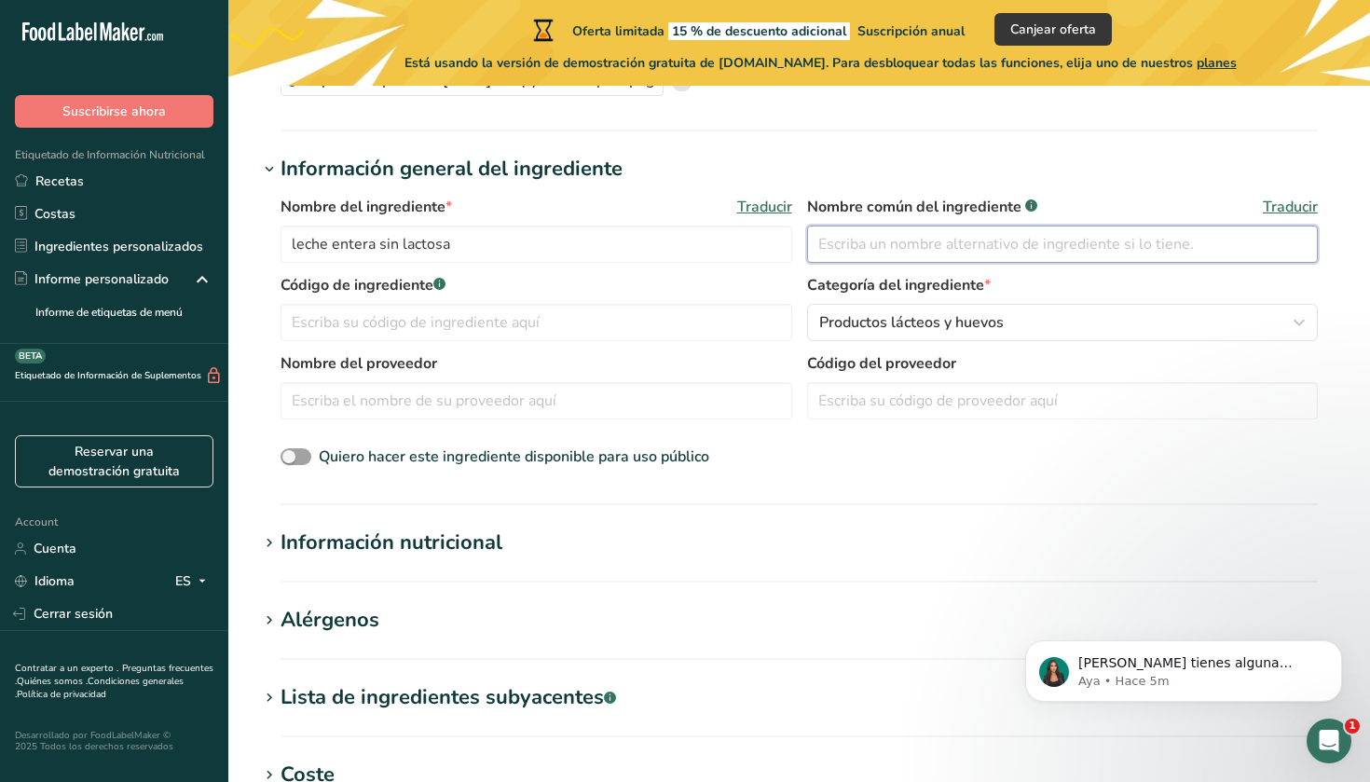
scroll to position [235, 0]
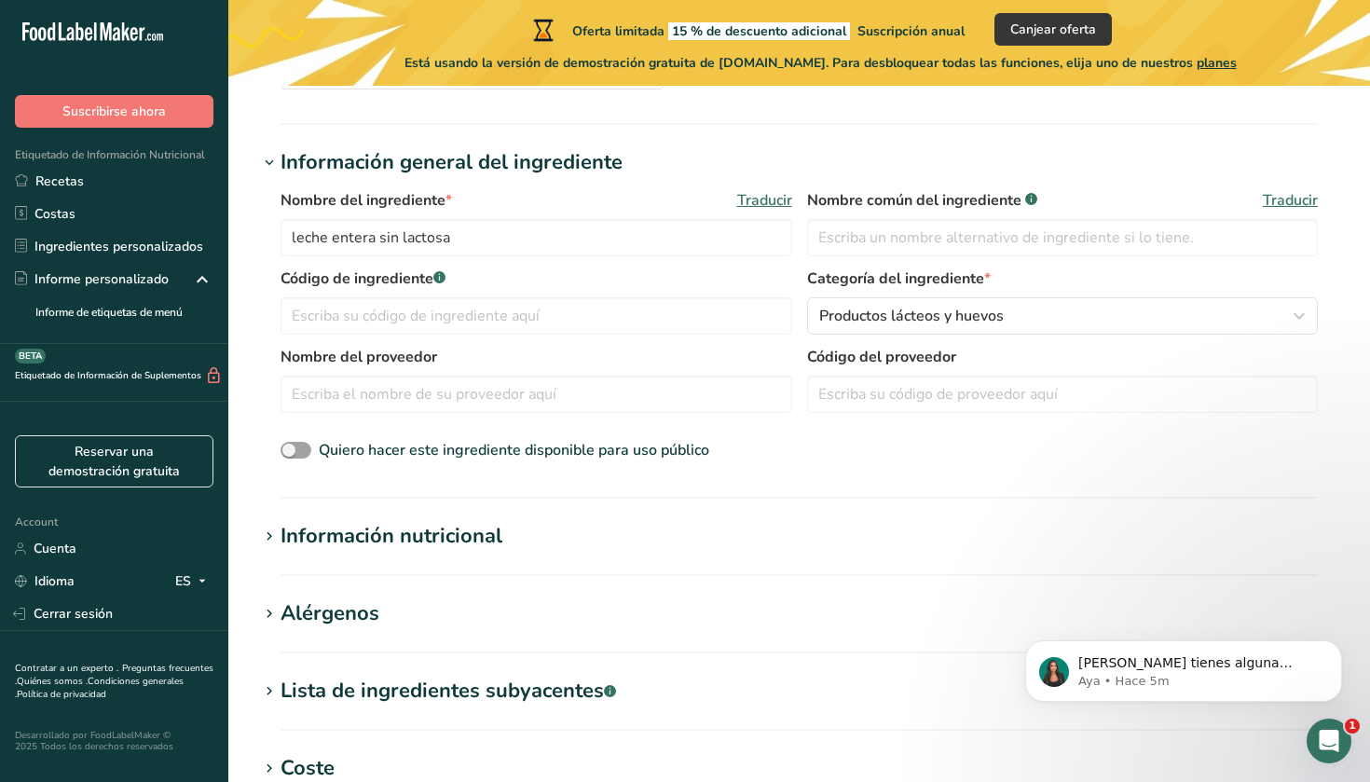
click at [430, 539] on div "Información nutricional" at bounding box center [392, 536] width 222 height 31
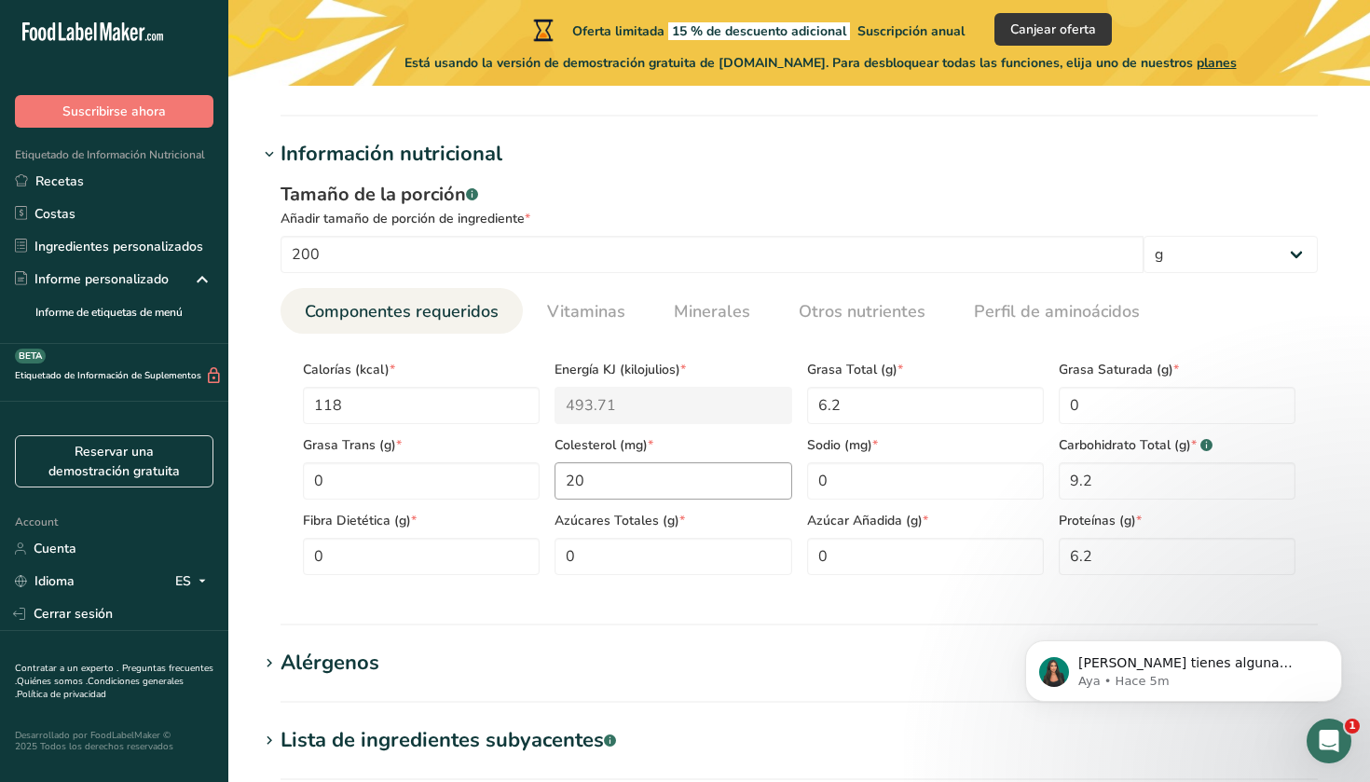
scroll to position [616, 0]
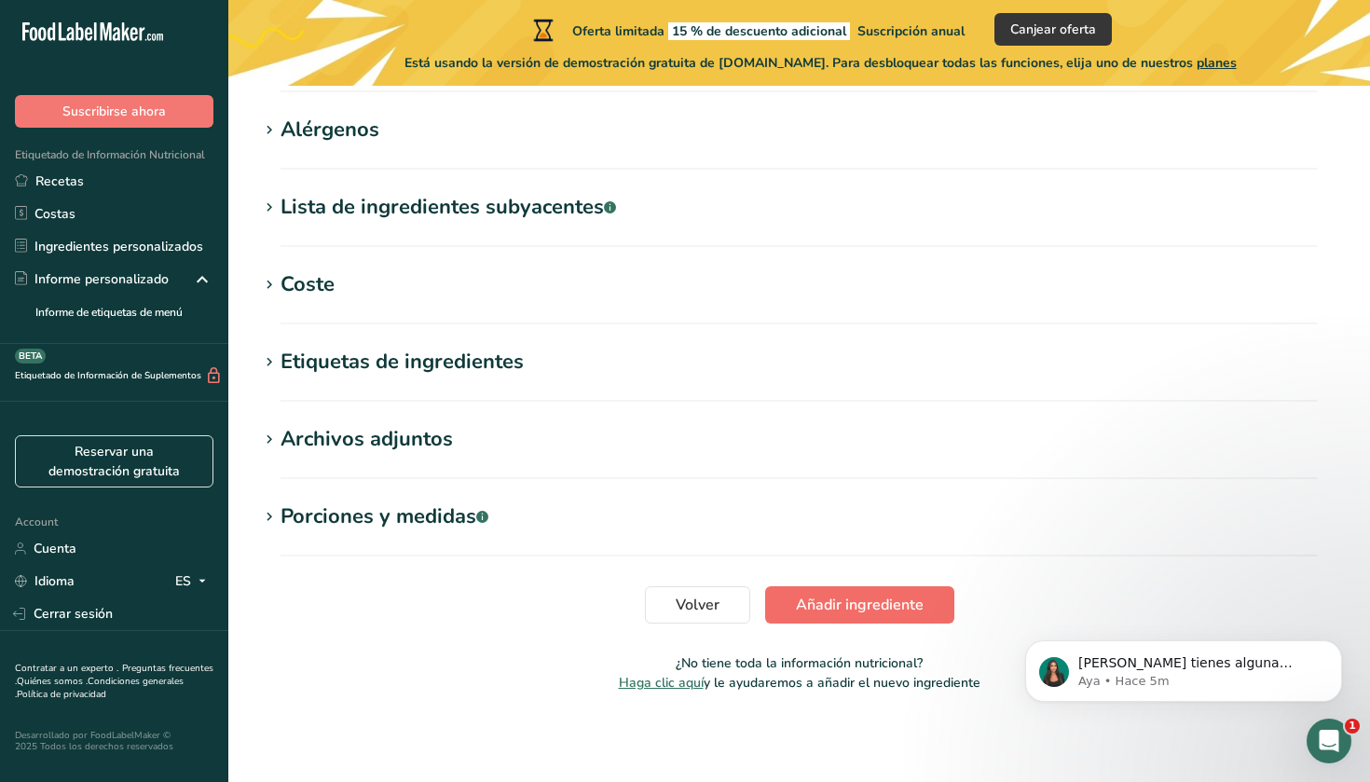
click at [839, 603] on span "Añadir ingrediente" at bounding box center [860, 605] width 128 height 22
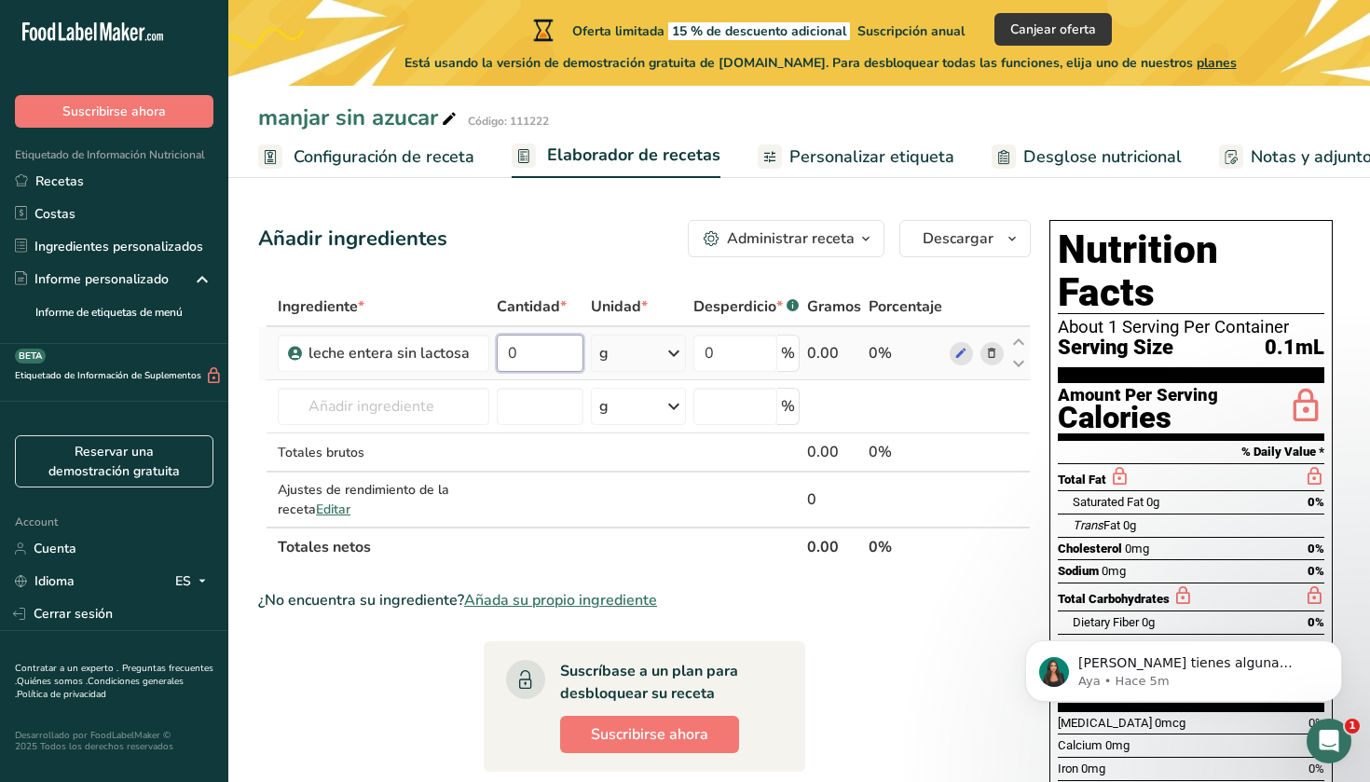
click at [546, 349] on input "0" at bounding box center [540, 353] width 86 height 37
type input "1000"
click at [635, 352] on div "Ingrediente * Cantidad * Unidad * Desperdicio * .a-a{fill:#347362;}.b-a{fill:#f…" at bounding box center [644, 427] width 773 height 280
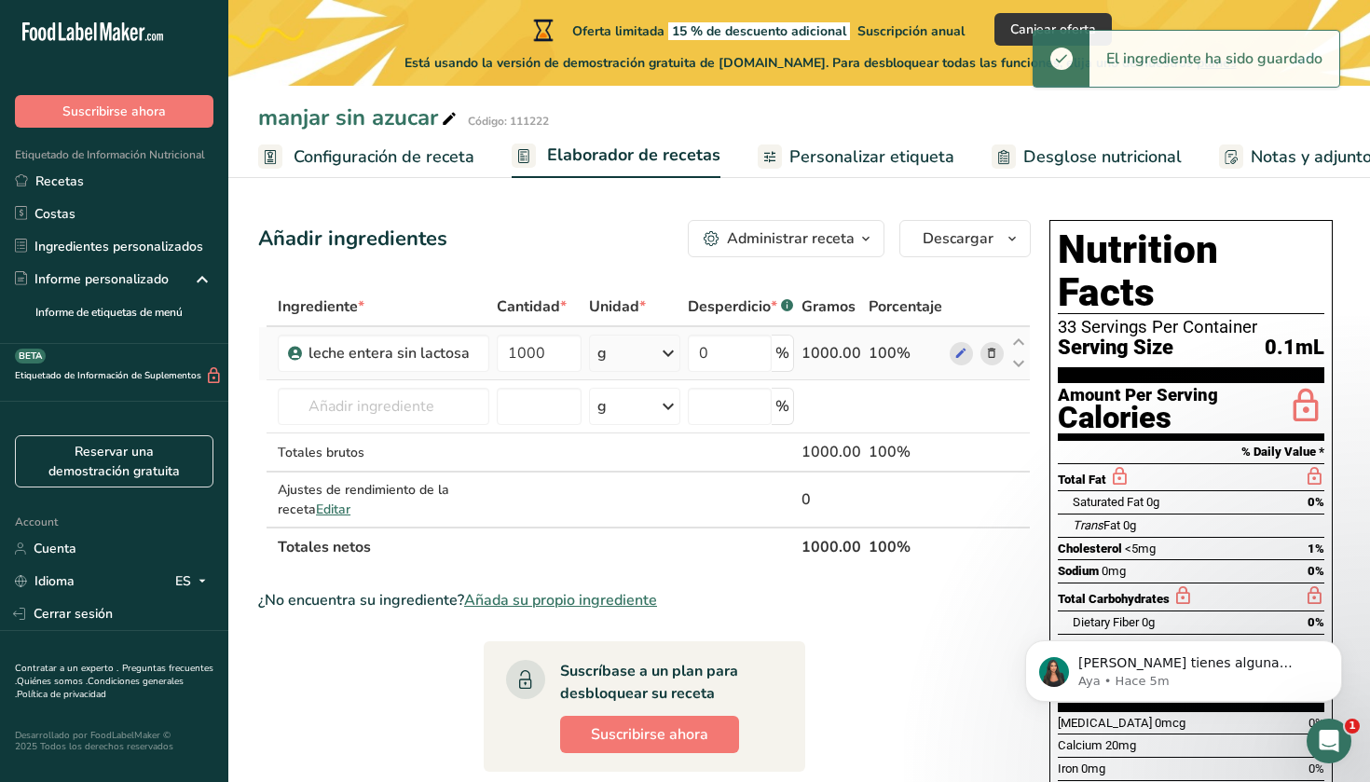
click at [680, 354] on icon at bounding box center [668, 354] width 22 height 34
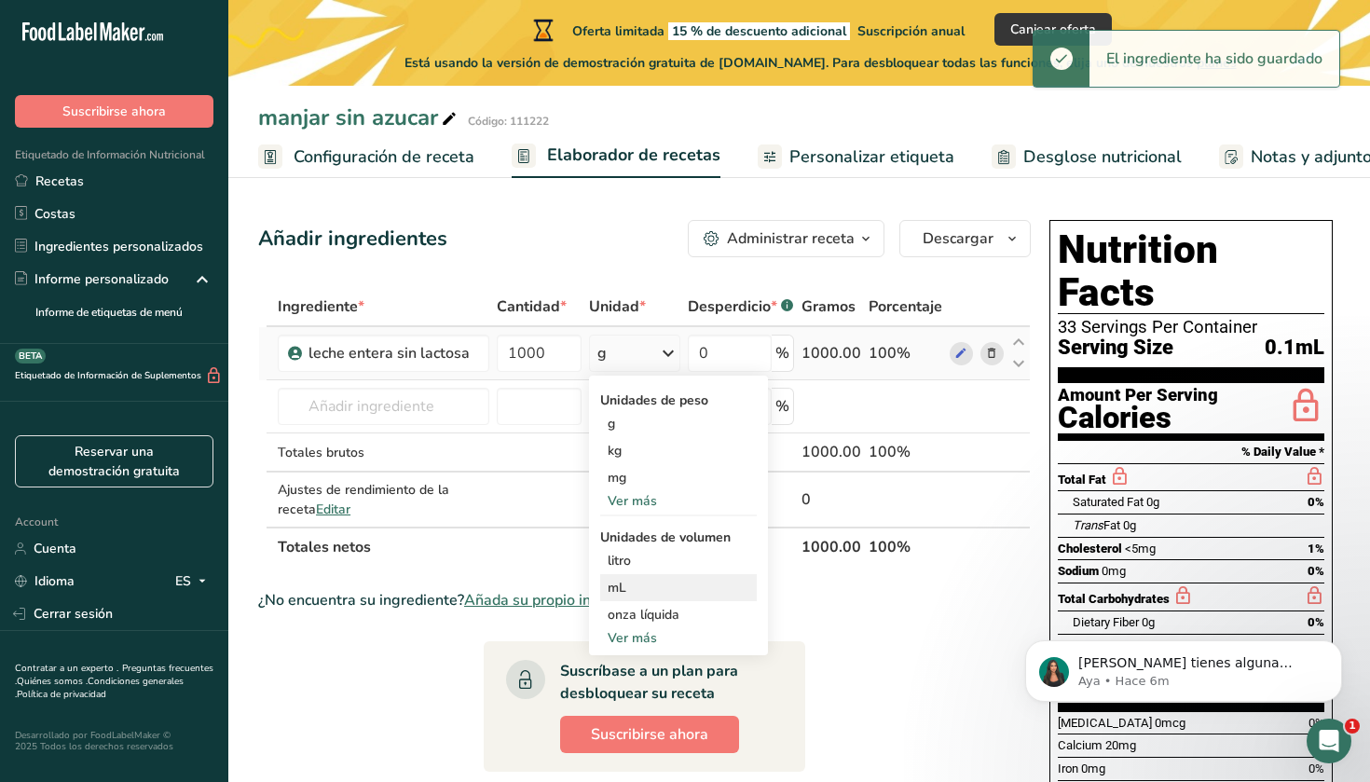
click at [630, 590] on div "mL" at bounding box center [679, 588] width 142 height 20
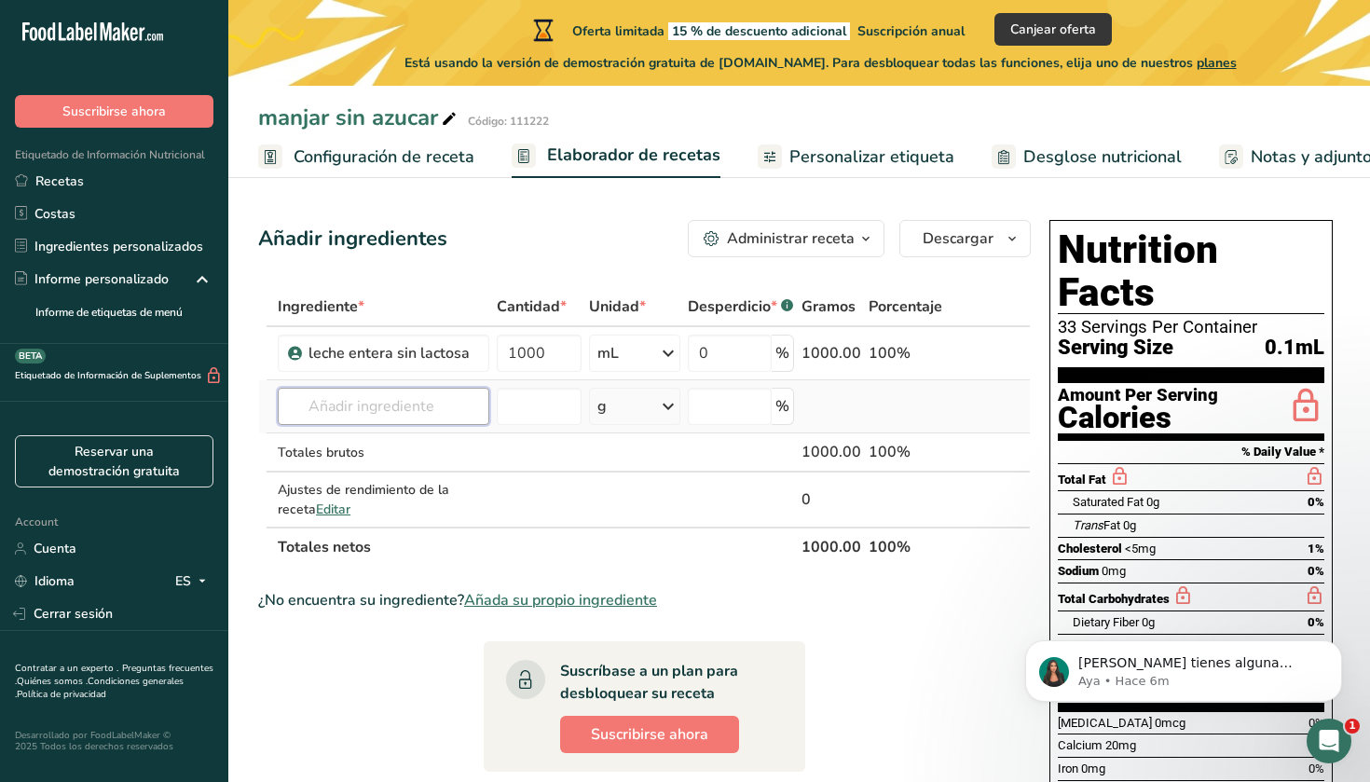
click at [386, 407] on input "text" at bounding box center [384, 406] width 212 height 37
type input "tagatosa"
click at [379, 473] on div "Añada su propio ingrediente" at bounding box center [384, 475] width 182 height 20
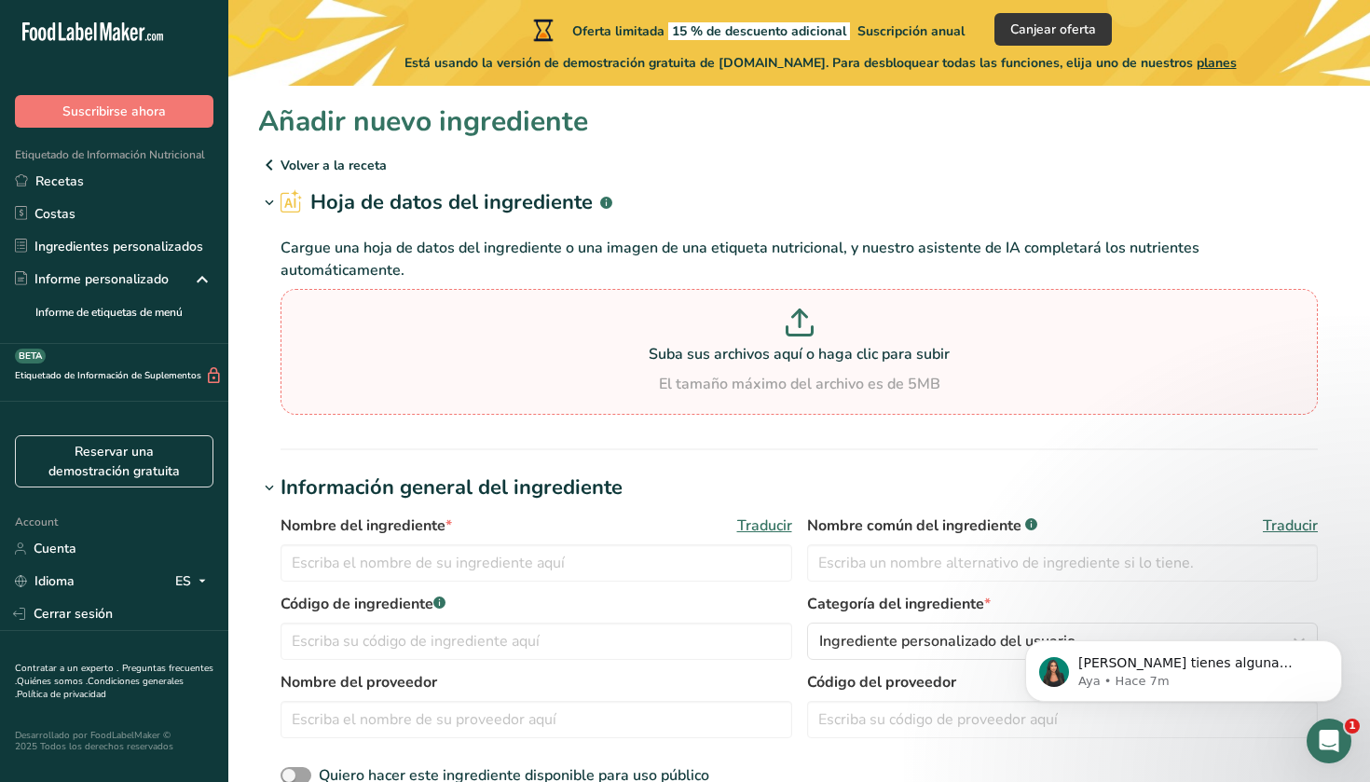
click at [823, 320] on p at bounding box center [799, 326] width 1028 height 34
click at [823, 320] on input "Suba sus archivos aquí o haga clic para subir El tamaño máximo del archivo es d…" at bounding box center [800, 352] width 1038 height 126
type input "C:\fakepath\nutrition_en.6.400.jpg"
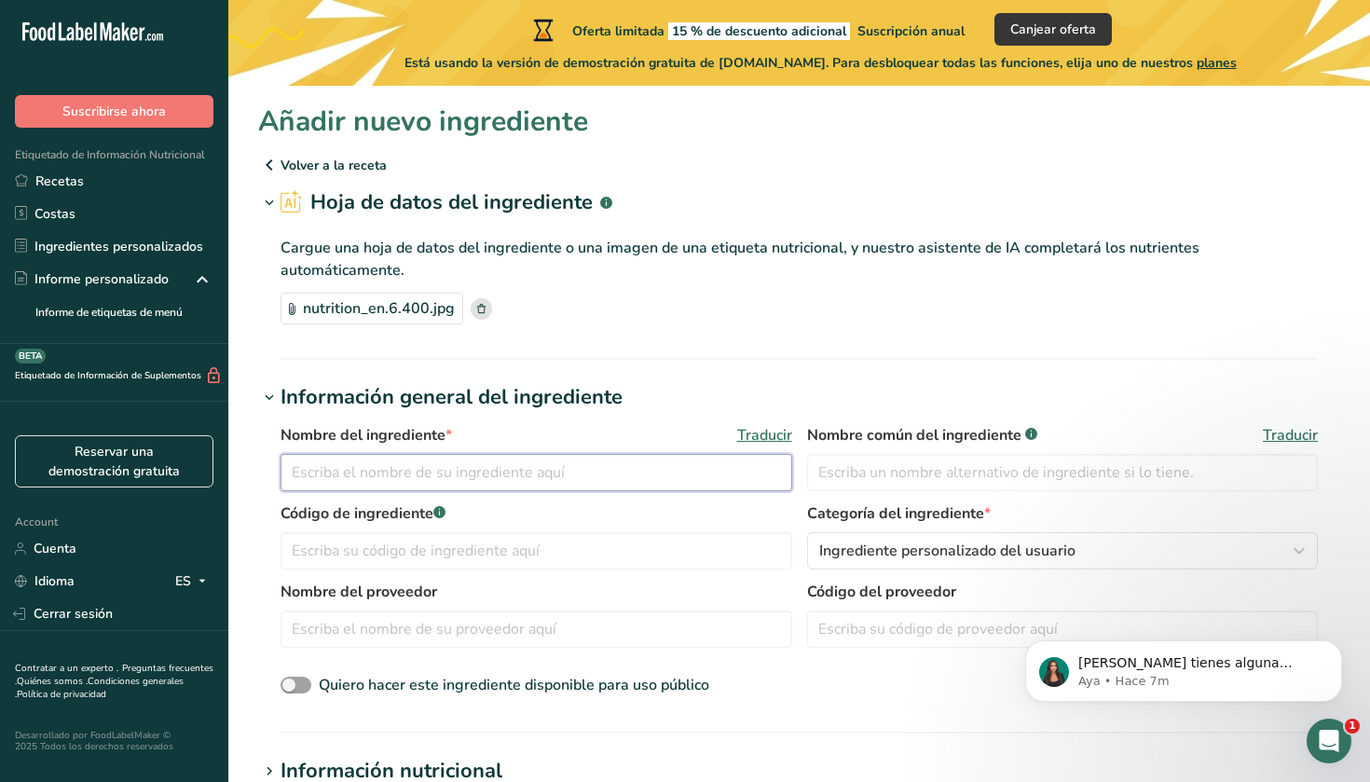
click at [475, 467] on input "text" at bounding box center [537, 472] width 512 height 37
type input "tagatosa alusweet"
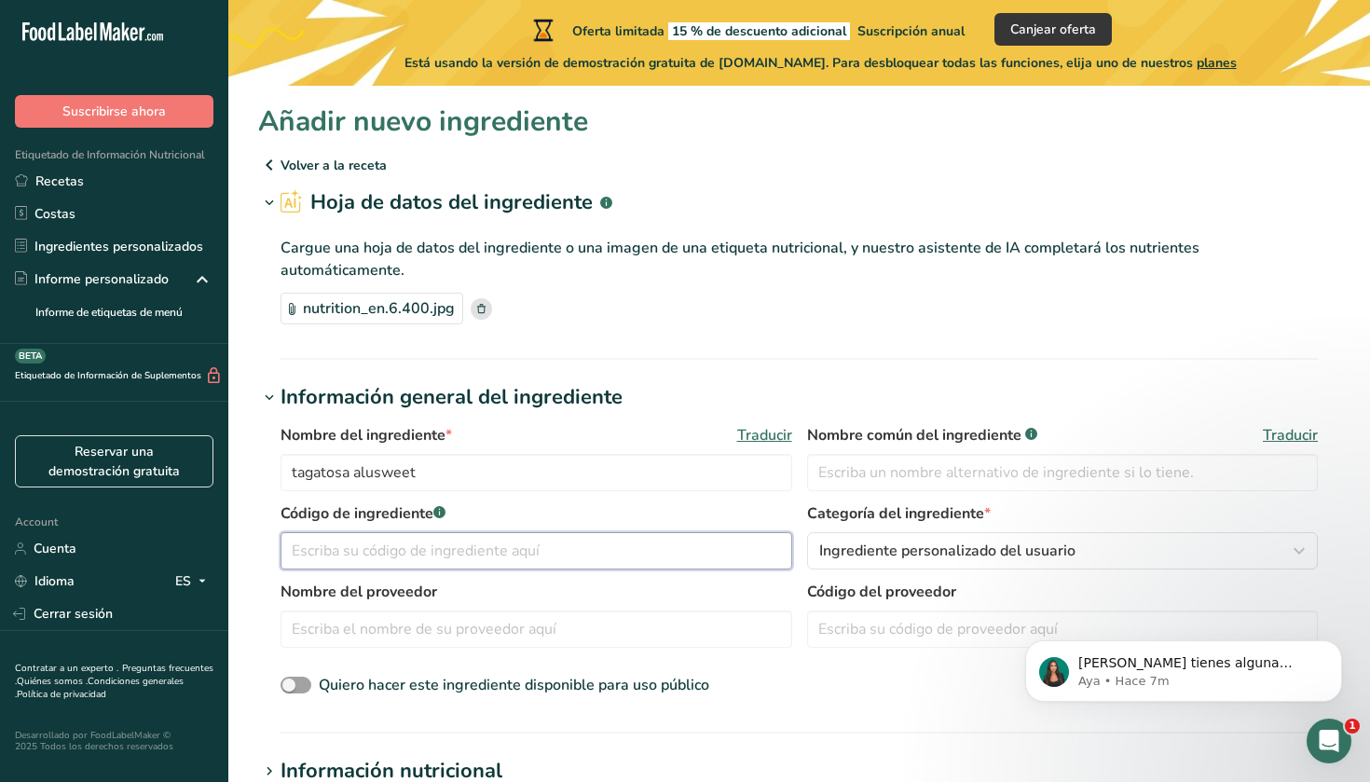
click at [421, 554] on input "text" at bounding box center [537, 550] width 512 height 37
click at [1034, 547] on span "Ingrediente personalizado del usuario" at bounding box center [947, 551] width 256 height 22
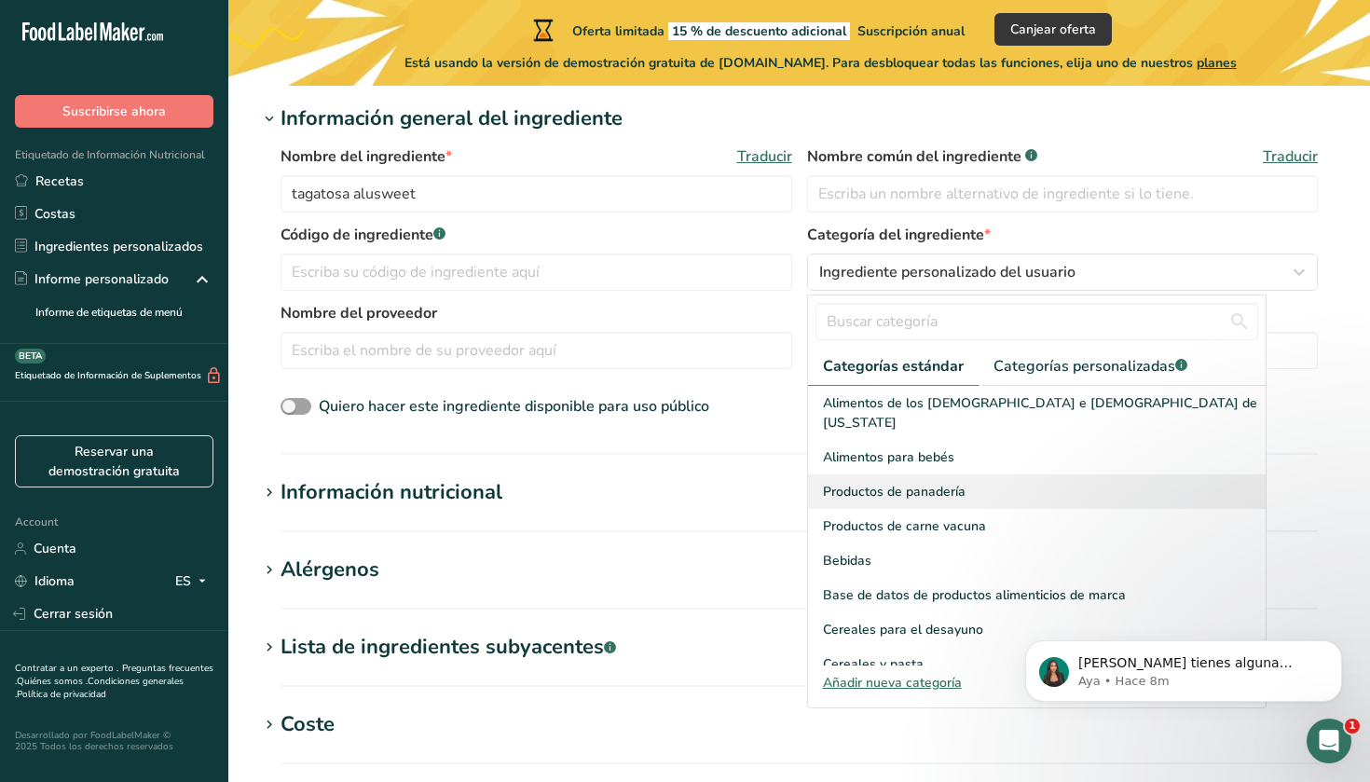
click at [934, 482] on span "Productos de panadería" at bounding box center [894, 492] width 143 height 20
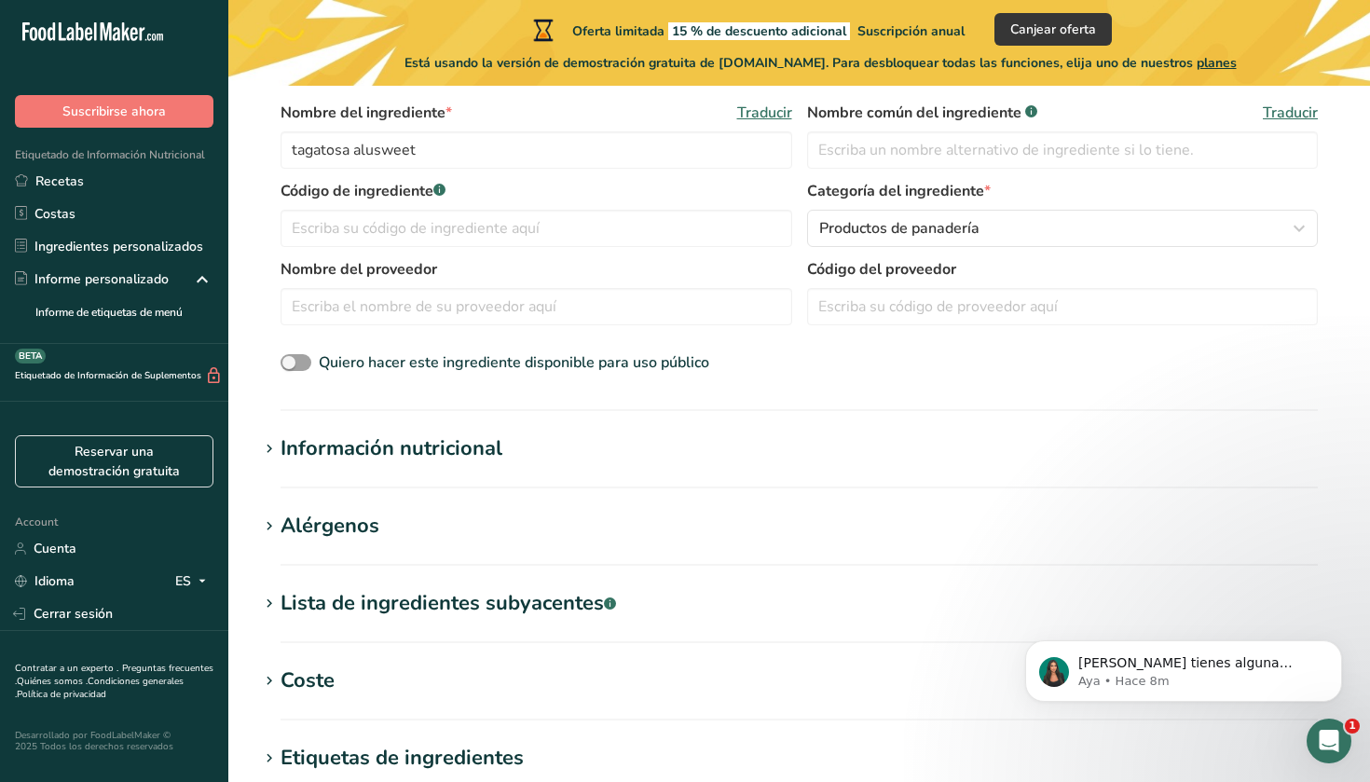
scroll to position [324, 0]
click at [653, 355] on span "Quiero hacer este ingrediente disponible para uso público" at bounding box center [514, 361] width 391 height 21
click at [293, 355] on input "Quiero hacer este ingrediente disponible para uso público" at bounding box center [287, 361] width 12 height 12
checkbox input "true"
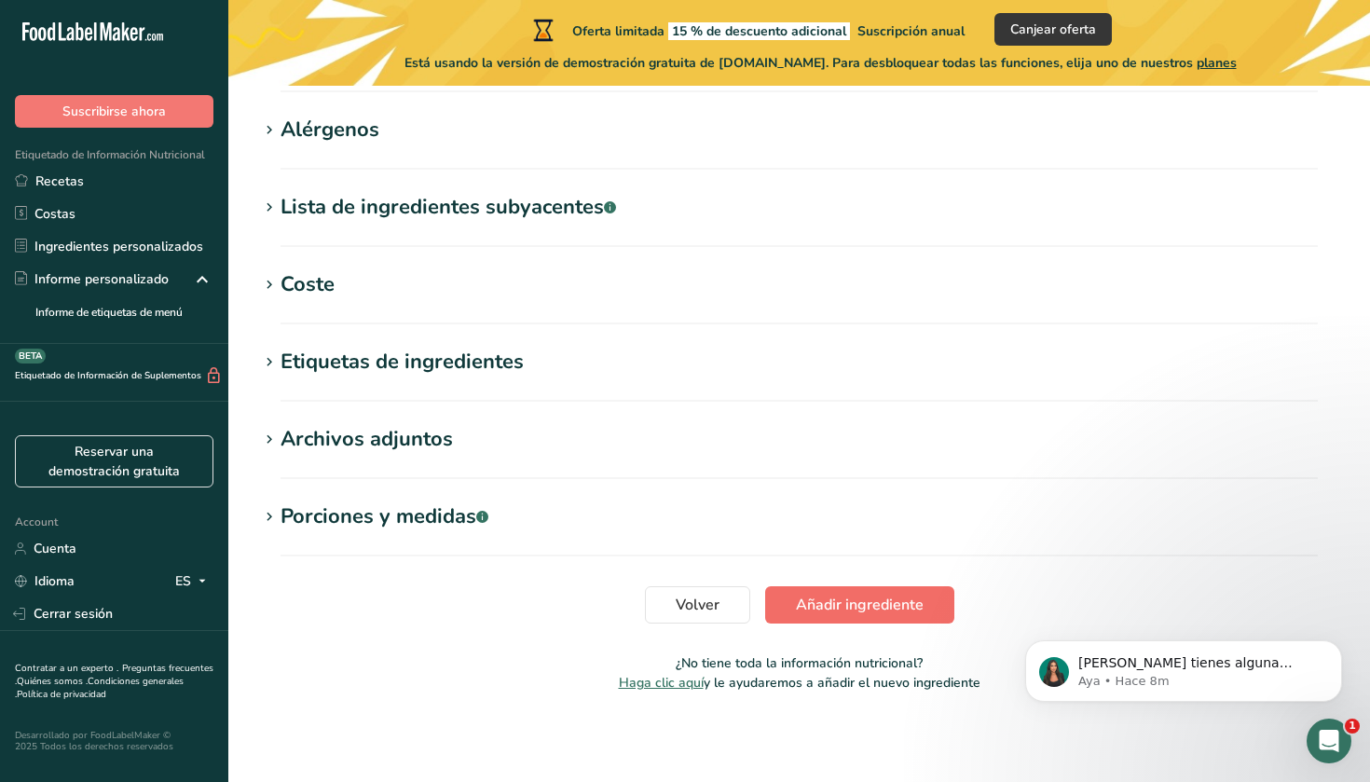
click at [851, 595] on span "Añadir ingrediente" at bounding box center [860, 605] width 128 height 22
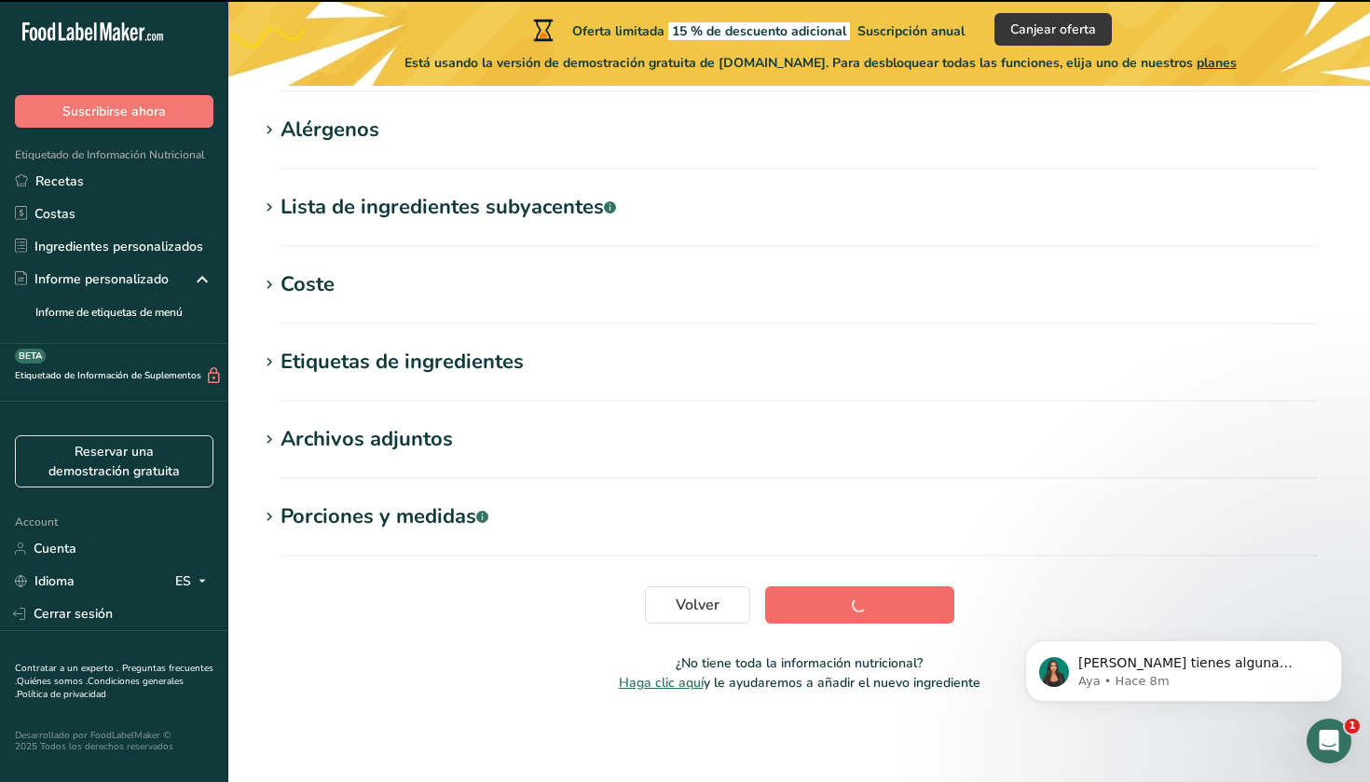
scroll to position [305, 0]
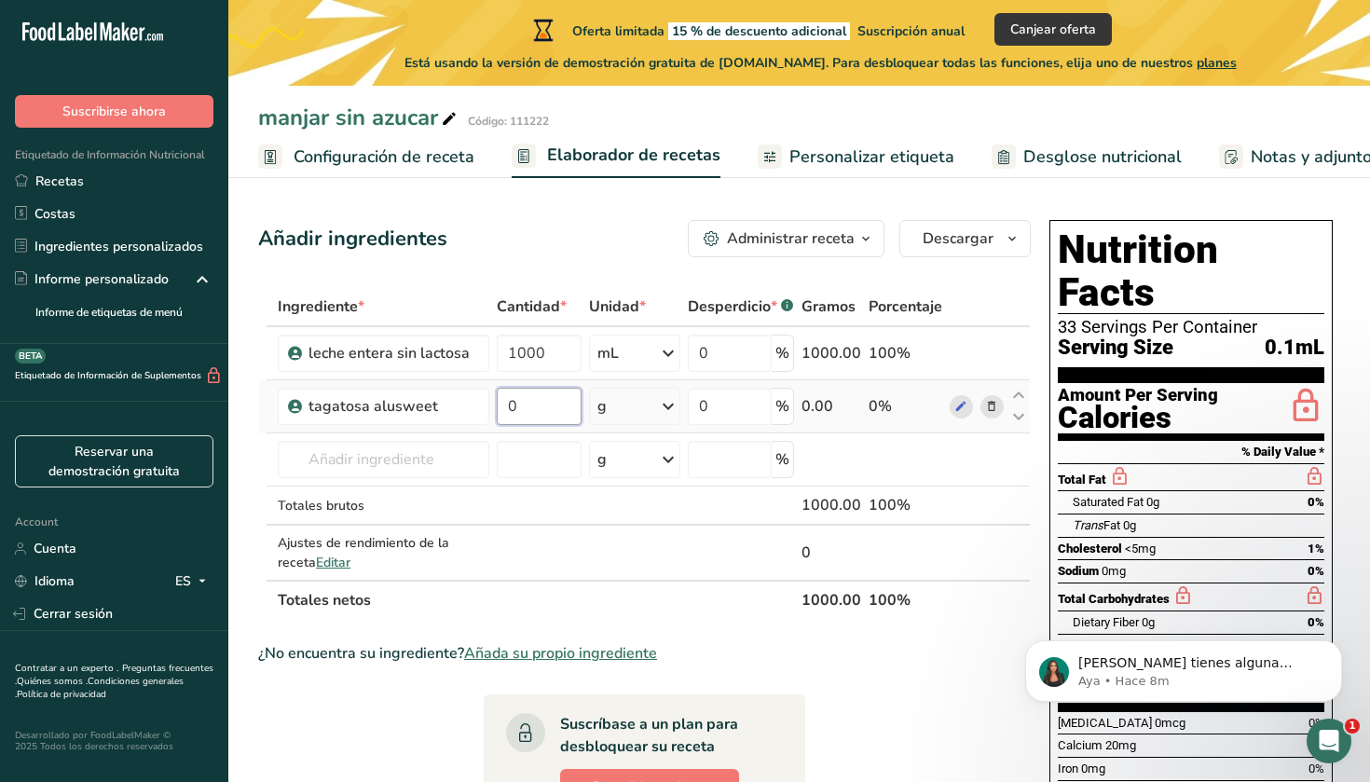
click at [528, 411] on input "0" at bounding box center [539, 406] width 85 height 37
type input "8"
type input "90"
click at [451, 459] on div "Ingrediente * Cantidad * Unidad * Desperdicio * .a-a{fill:#347362;}.b-a{fill:#f…" at bounding box center [644, 453] width 773 height 333
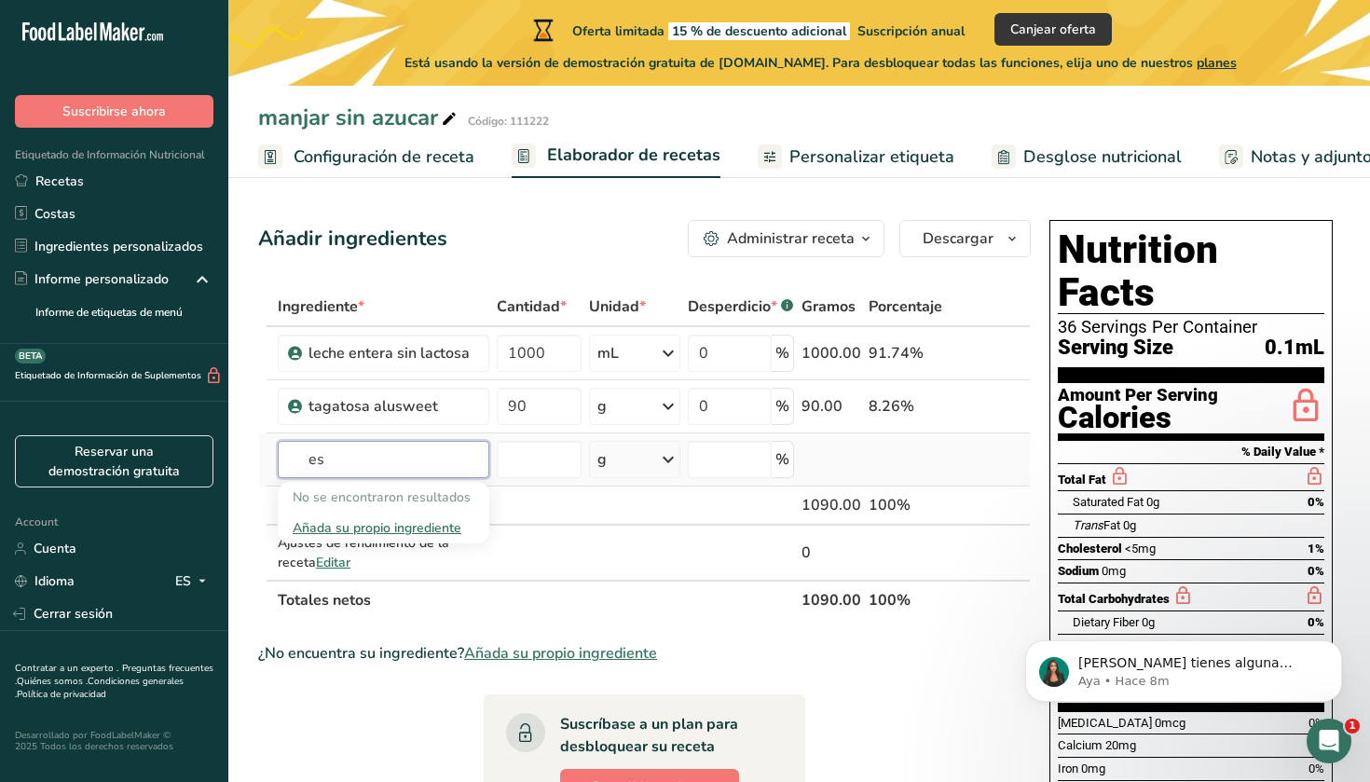
type input "e"
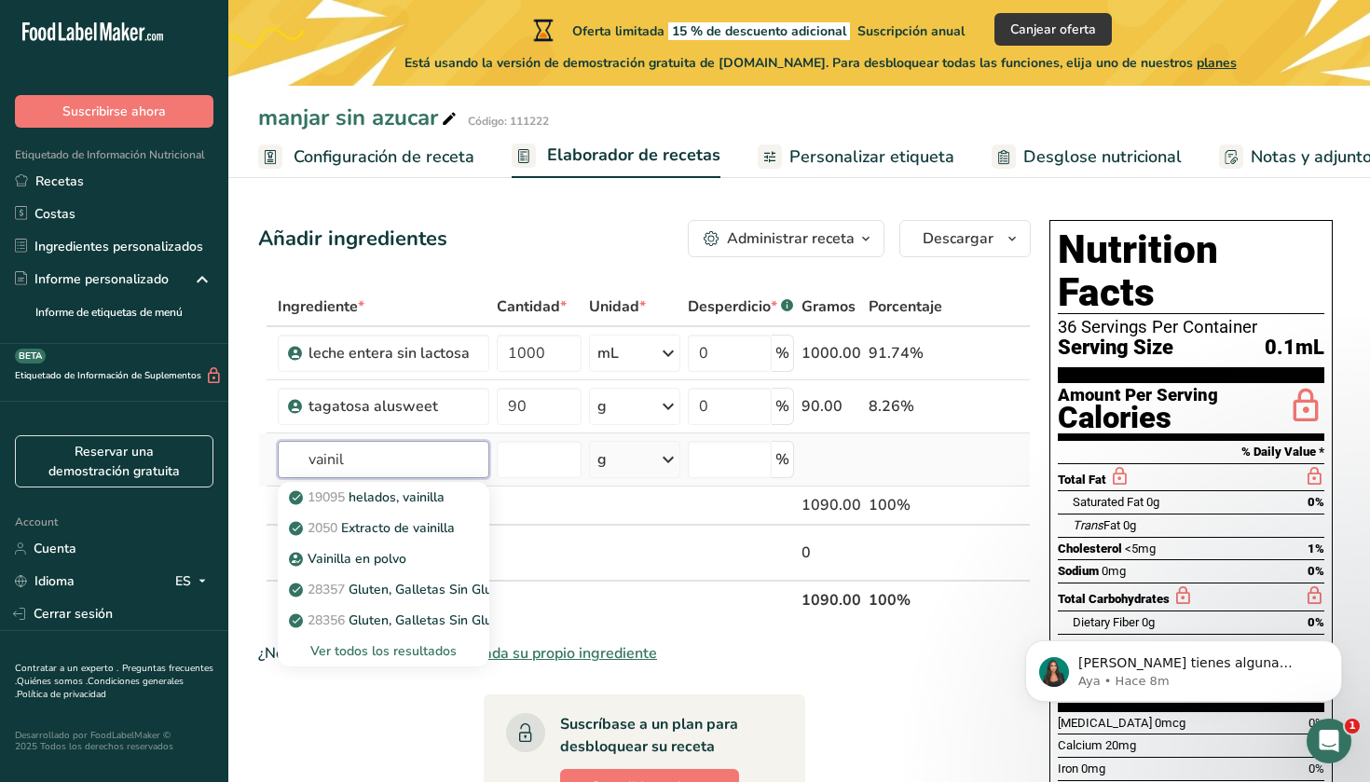
type input "vainilla"
drag, startPoint x: 451, startPoint y: 459, endPoint x: 433, endPoint y: 530, distance: 74.2
click at [433, 530] on p "2050 Extracto de vainilla" at bounding box center [374, 528] width 162 height 20
type input "Vanilla extract"
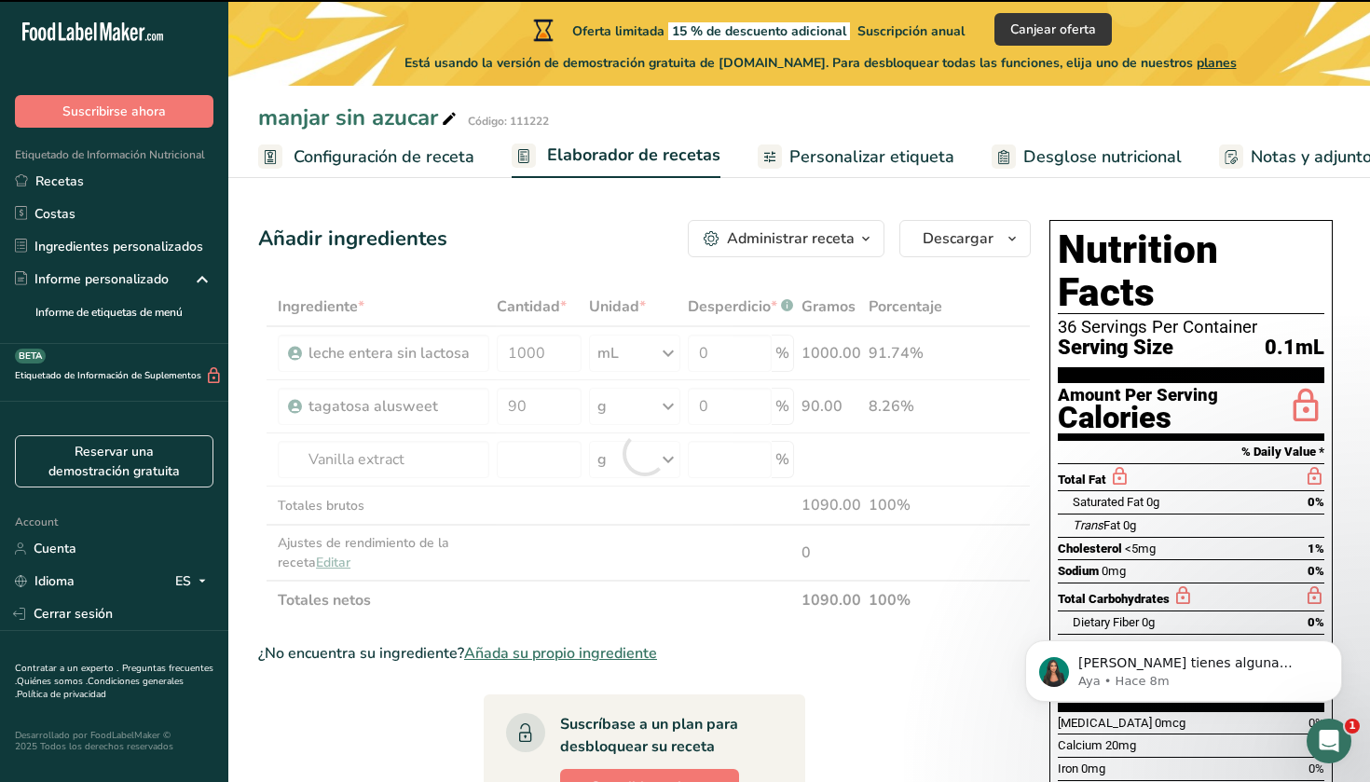
type input "0"
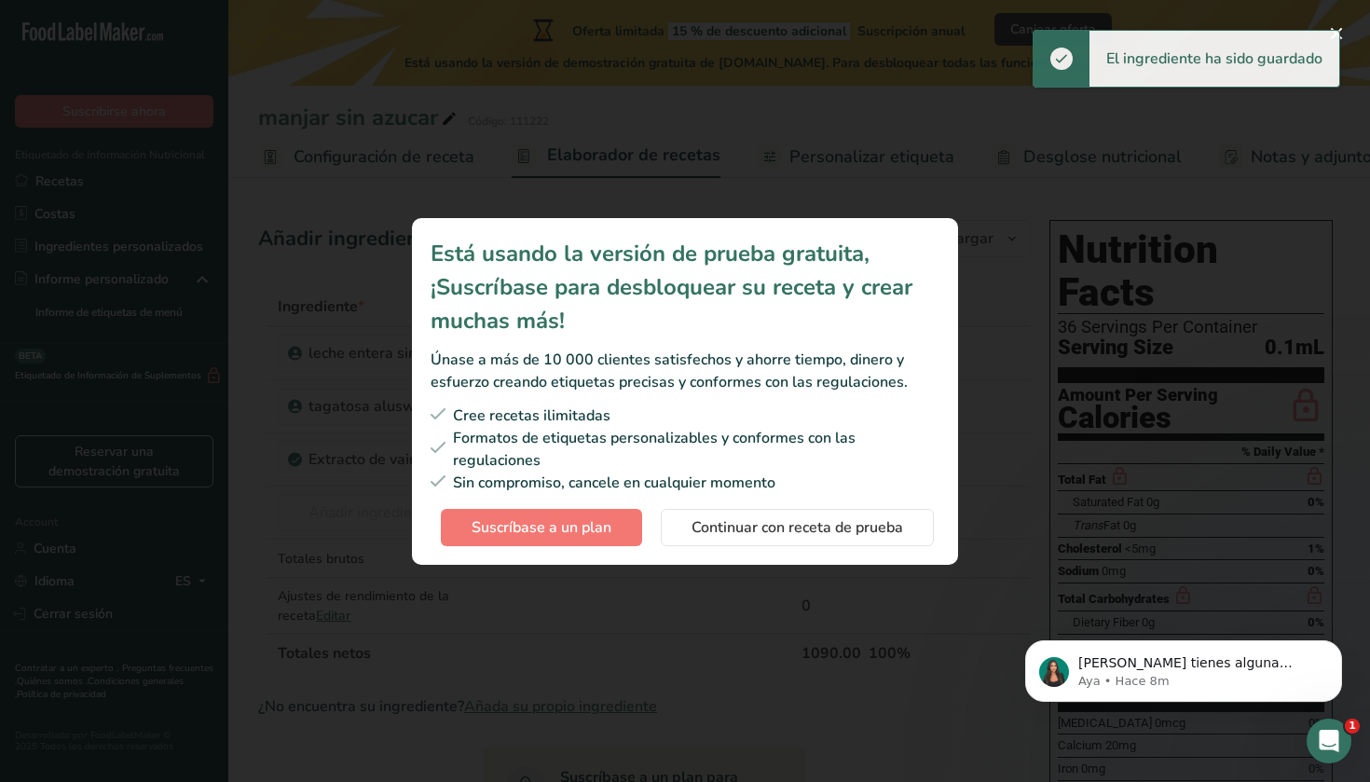
click at [618, 649] on div "Subscription modal" at bounding box center [685, 391] width 1370 height 782
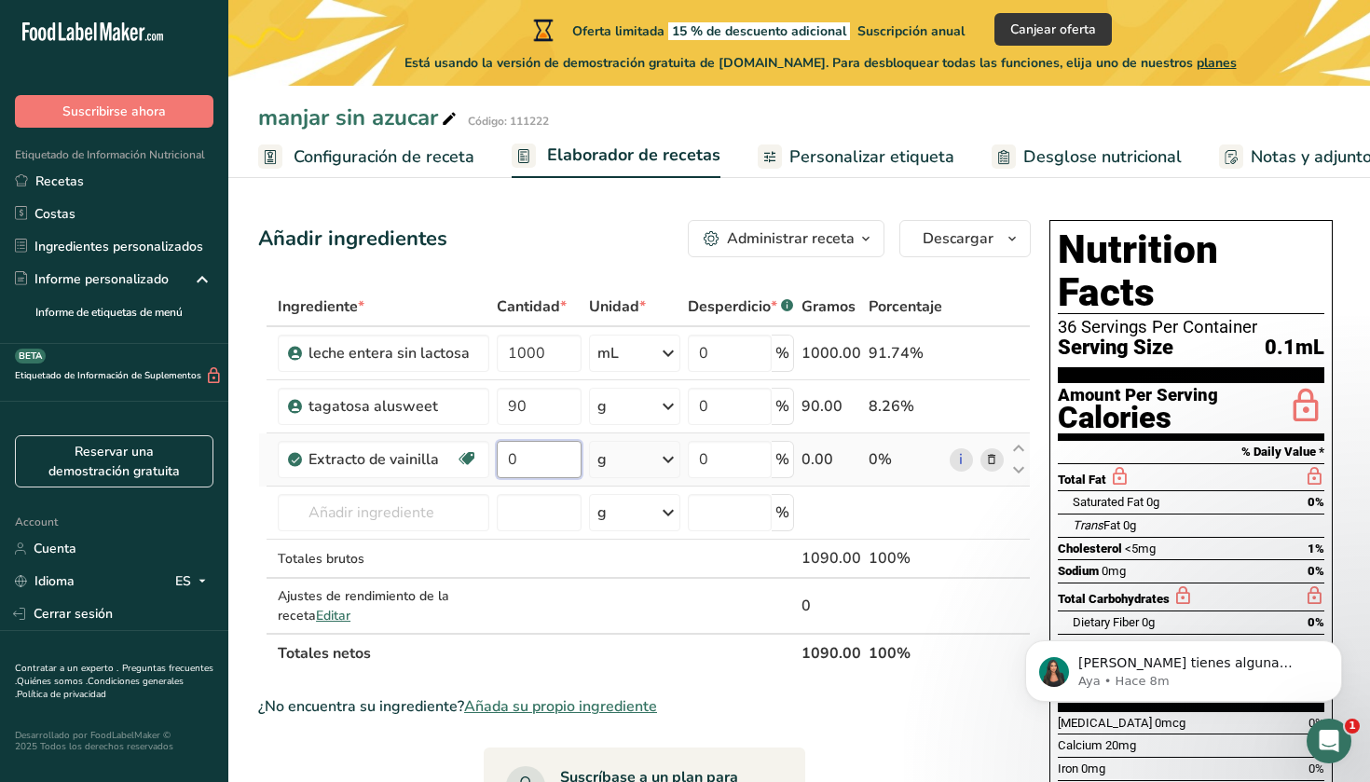
click at [543, 460] on input "0" at bounding box center [539, 459] width 85 height 37
type input "5"
click at [435, 503] on div "Ingrediente * Cantidad * Unidad * Desperdicio * .a-a{fill:#347362;}.b-a{fill:#f…" at bounding box center [644, 480] width 773 height 386
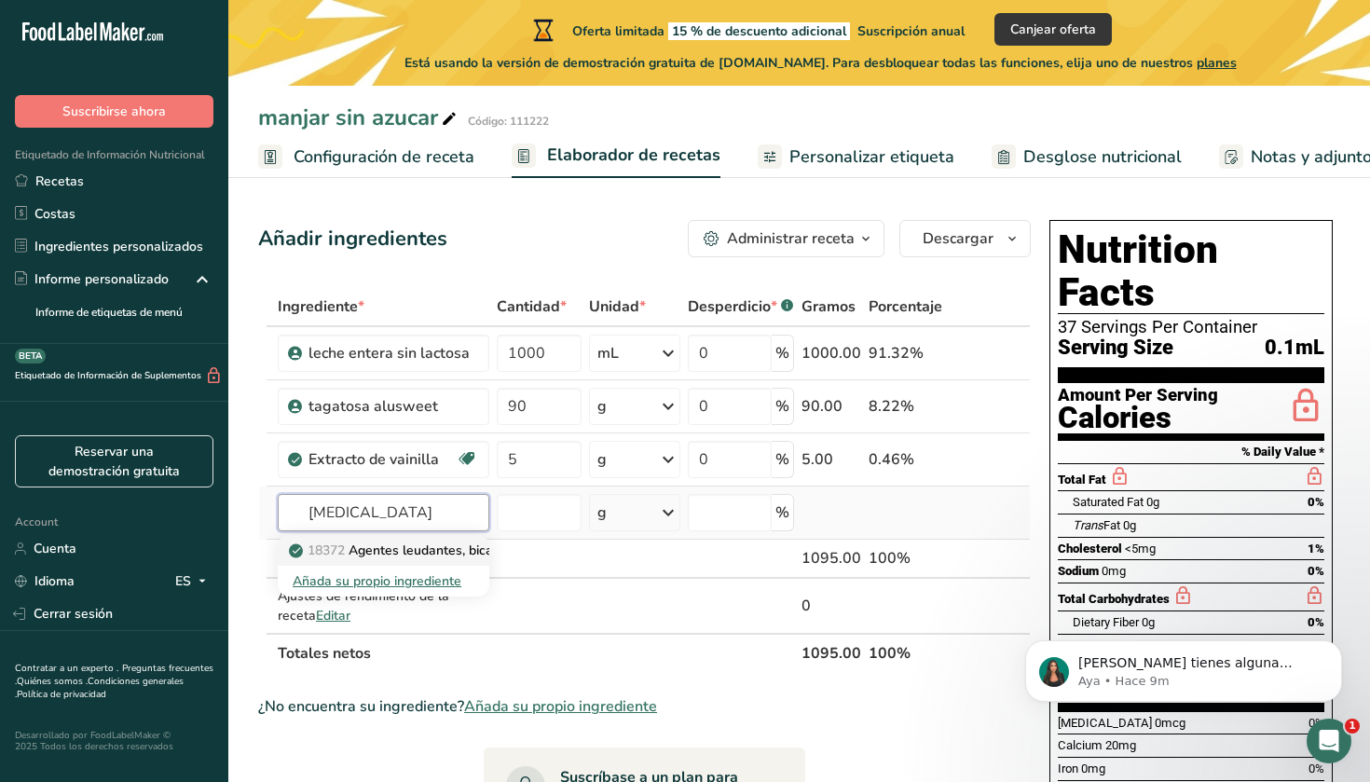
type input "bicarbonato"
click at [433, 556] on p "18372 Agentes leudantes, bicarbonato de sodio." at bounding box center [445, 551] width 304 height 20
type input "Leavening agents, baking soda"
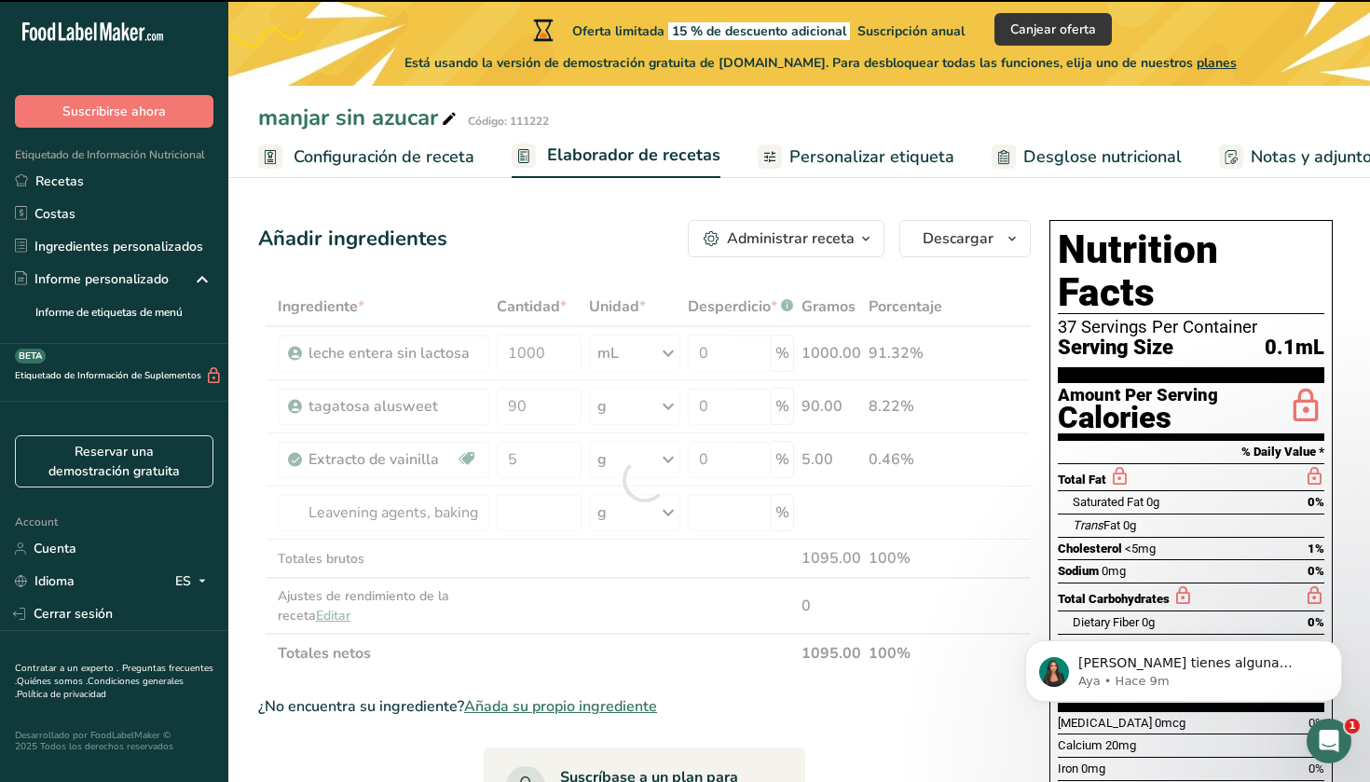
type input "0"
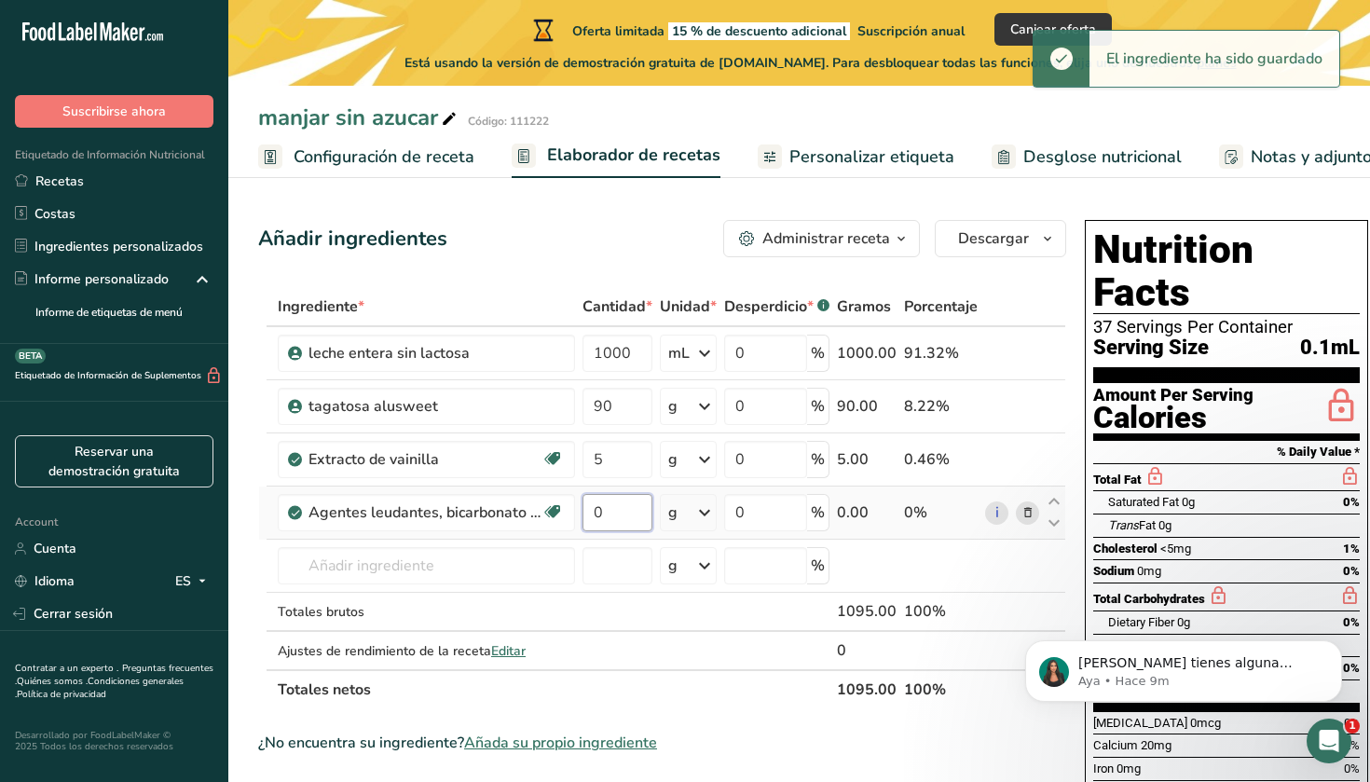
click at [625, 515] on input "0" at bounding box center [618, 512] width 70 height 37
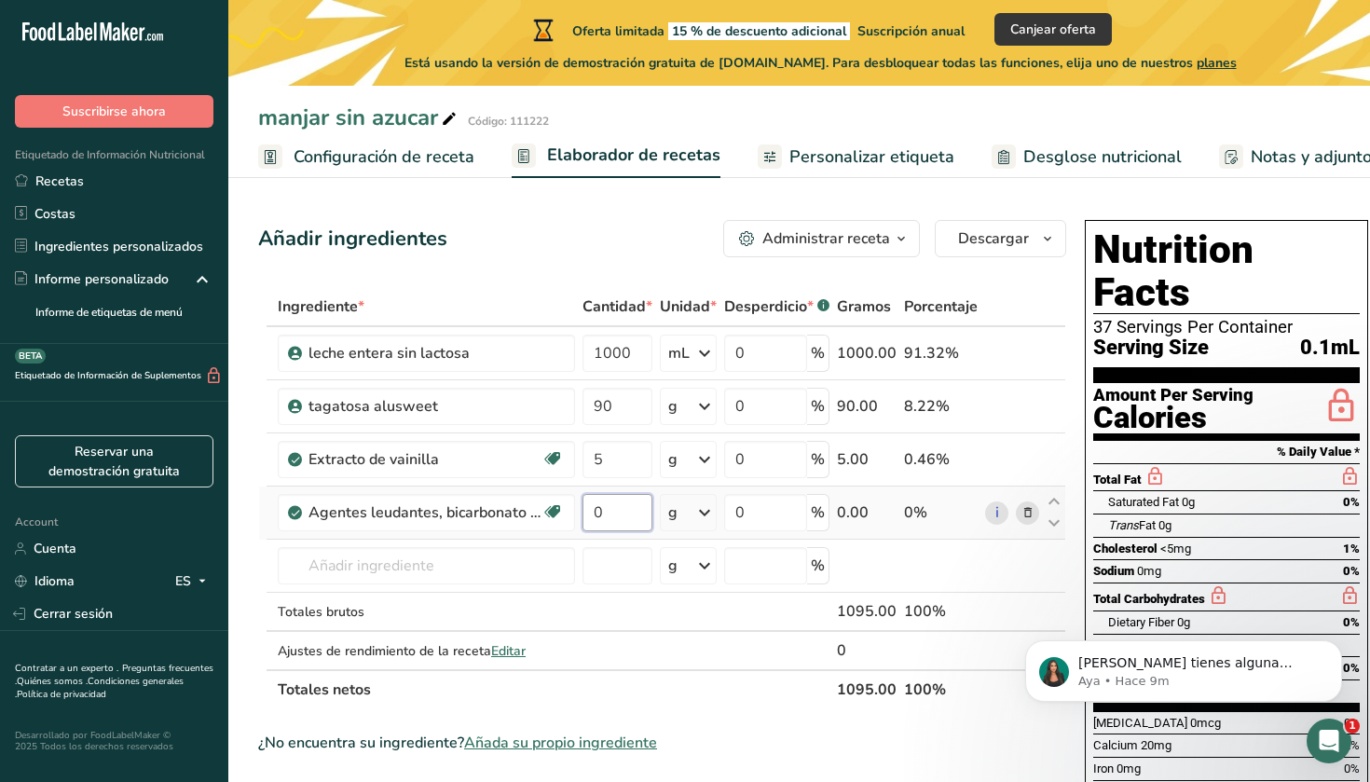
type input "8"
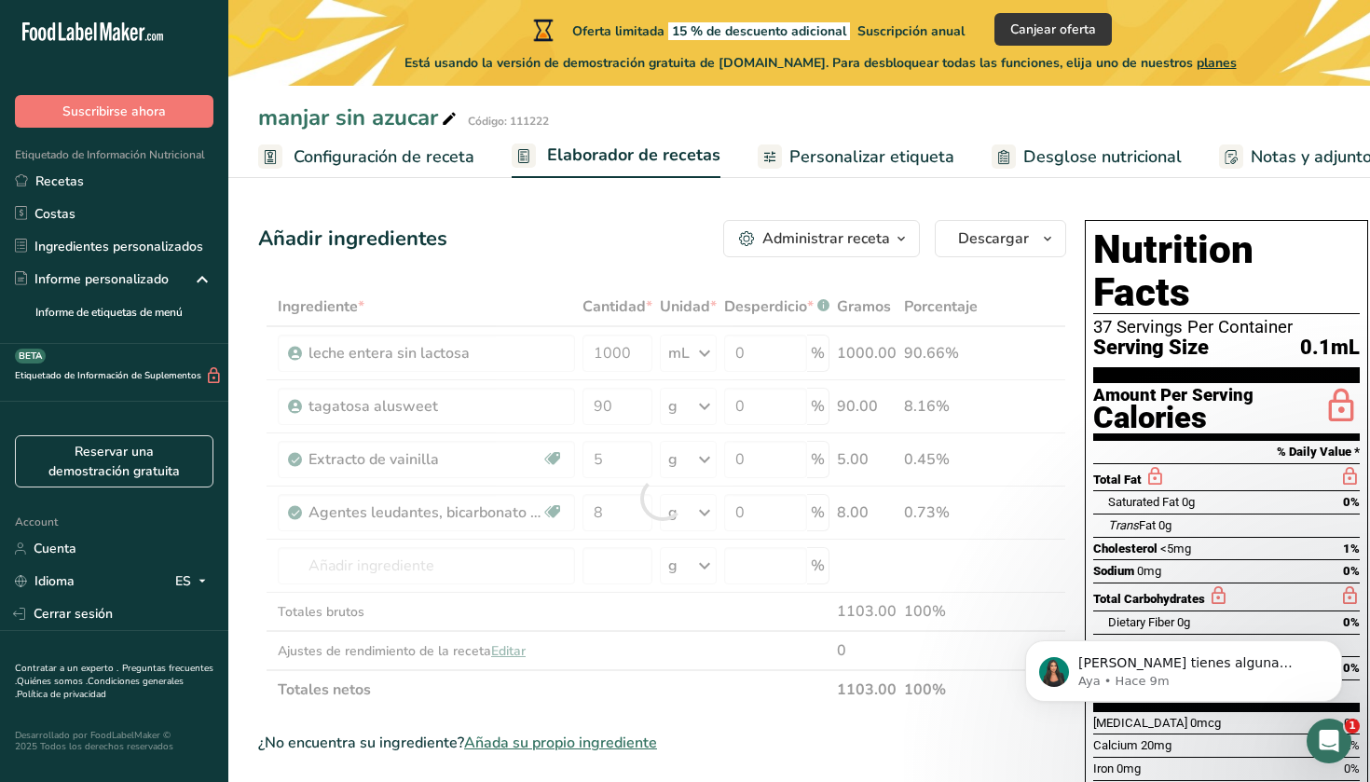
click at [884, 243] on div "Administrar receta" at bounding box center [827, 238] width 128 height 22
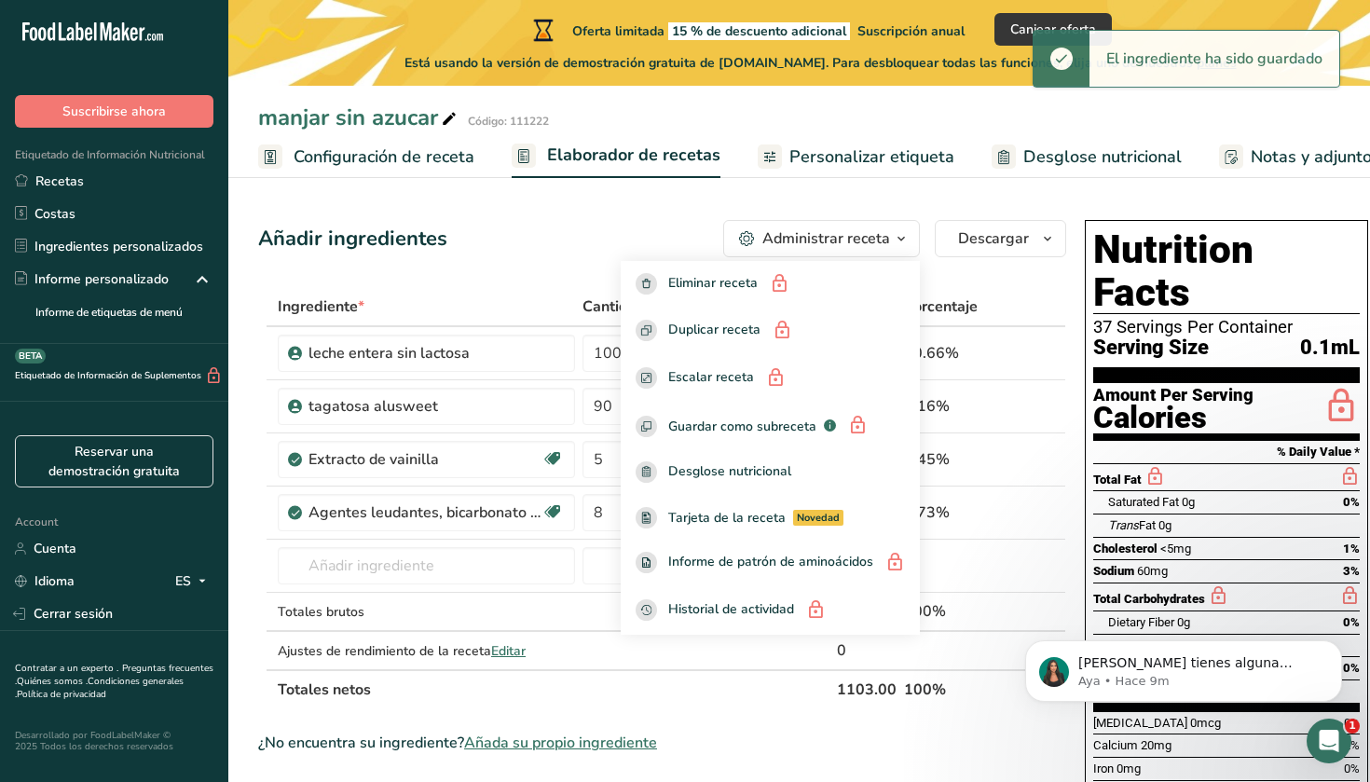
click at [918, 196] on section "Añadir ingredientes Administrar receta Eliminar receta Duplicar receta Escalar …" at bounding box center [799, 783] width 1142 height 1200
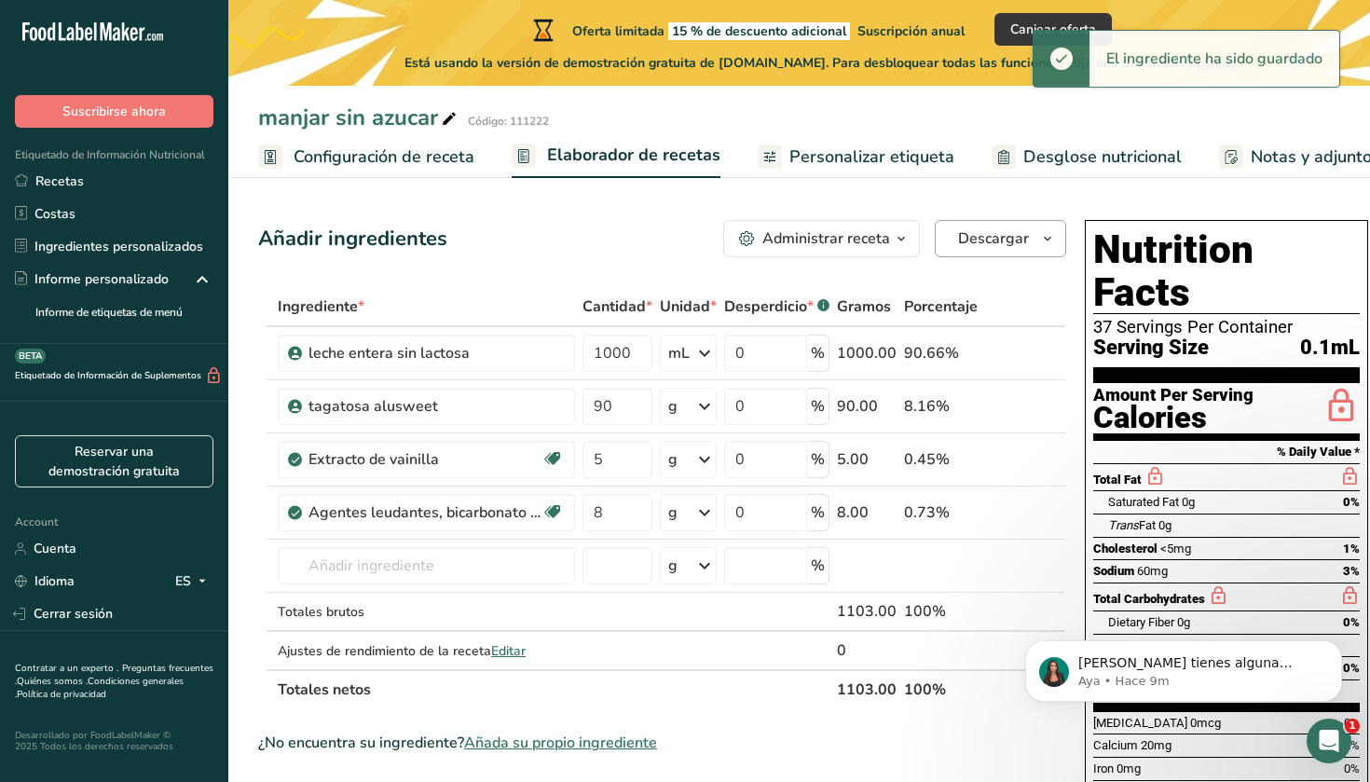
click at [1021, 232] on span "Descargar" at bounding box center [993, 238] width 71 height 22
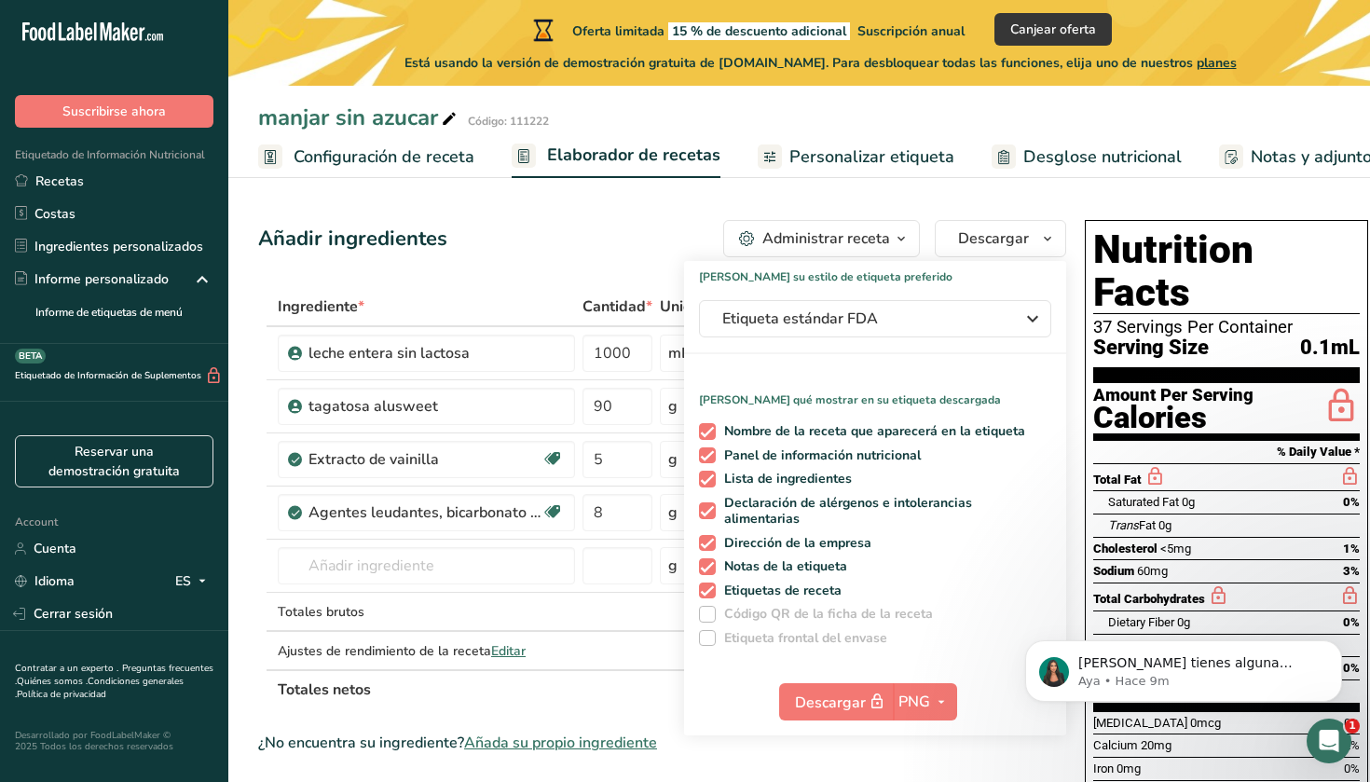
click at [887, 219] on div "Añadir ingredientes Administrar receta Eliminar receta Duplicar receta Escalar …" at bounding box center [667, 783] width 819 height 1140
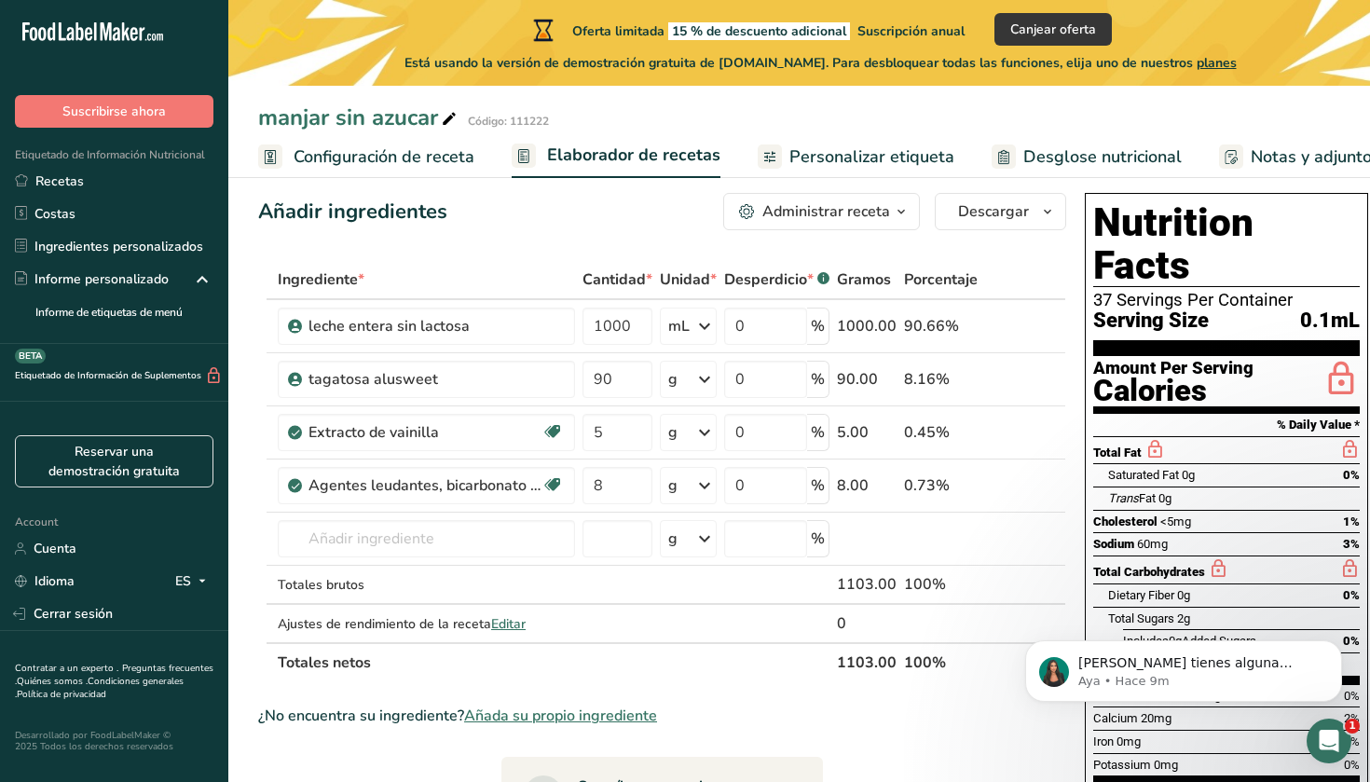
scroll to position [20, 0]
